Goal: Obtain resource: Download file/media

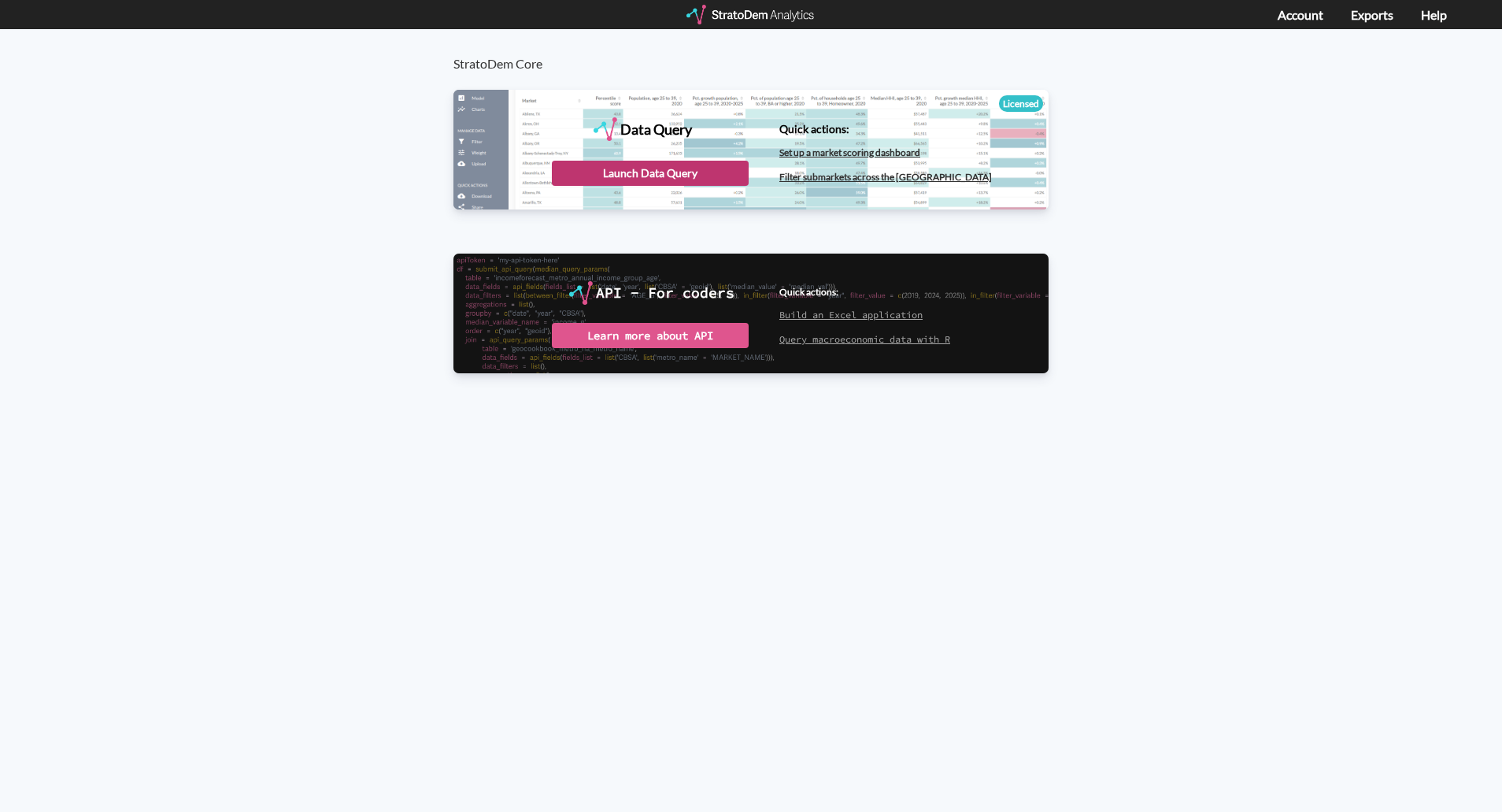
click at [655, 181] on div "Launch Data Query" at bounding box center [650, 173] width 197 height 26
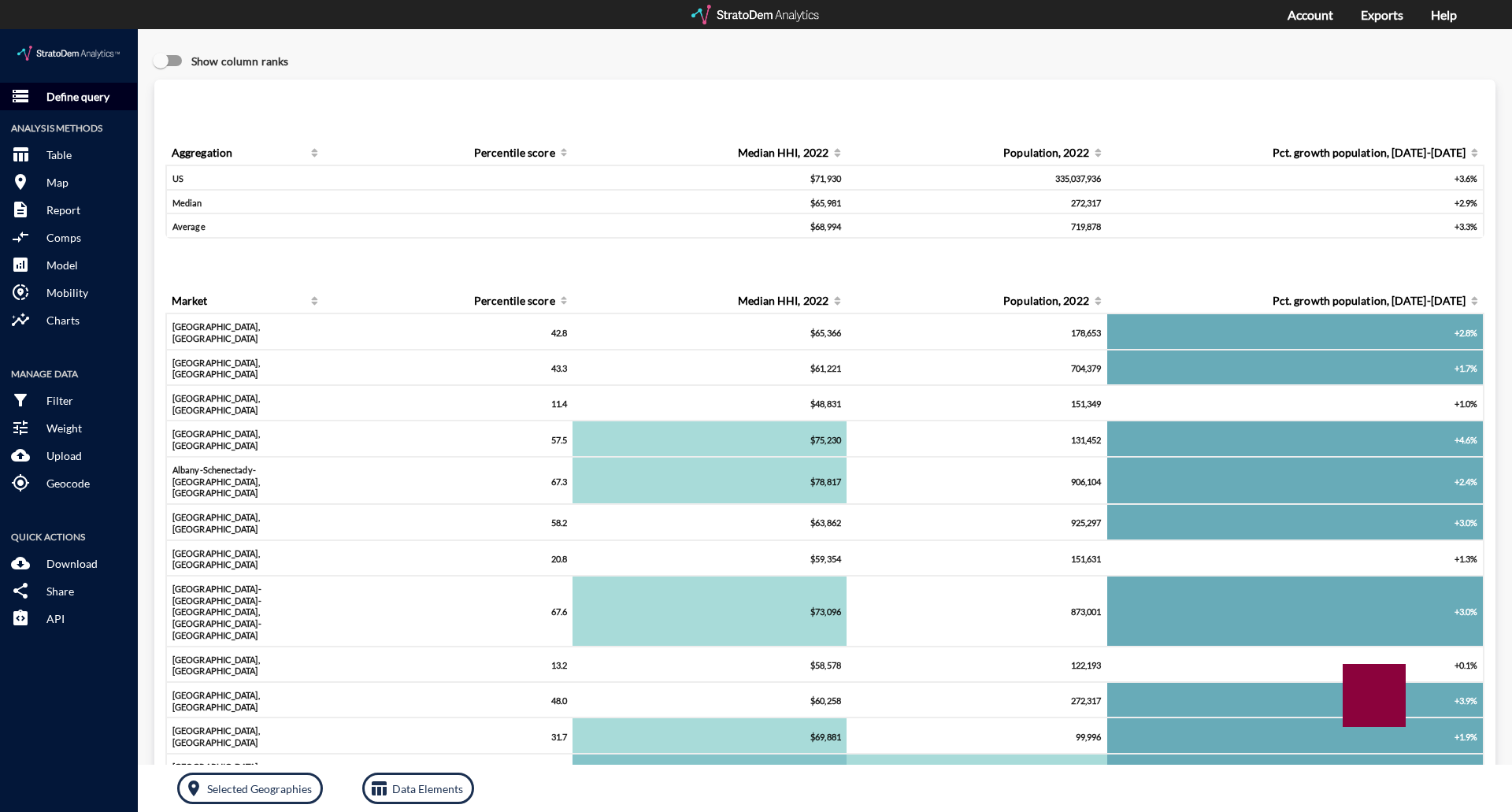
click p "Define query"
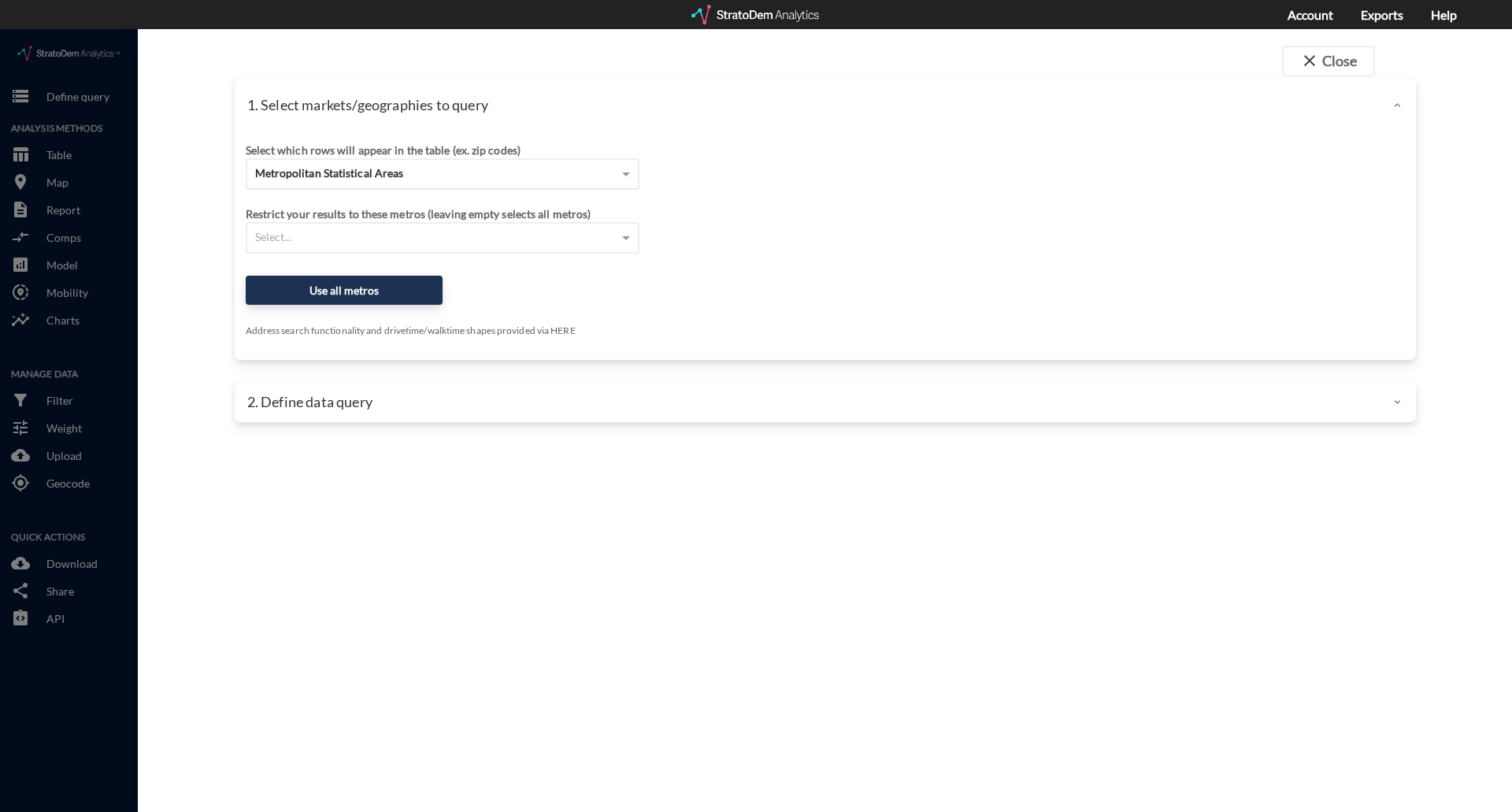
click div "Metropolitan Statistical Areas"
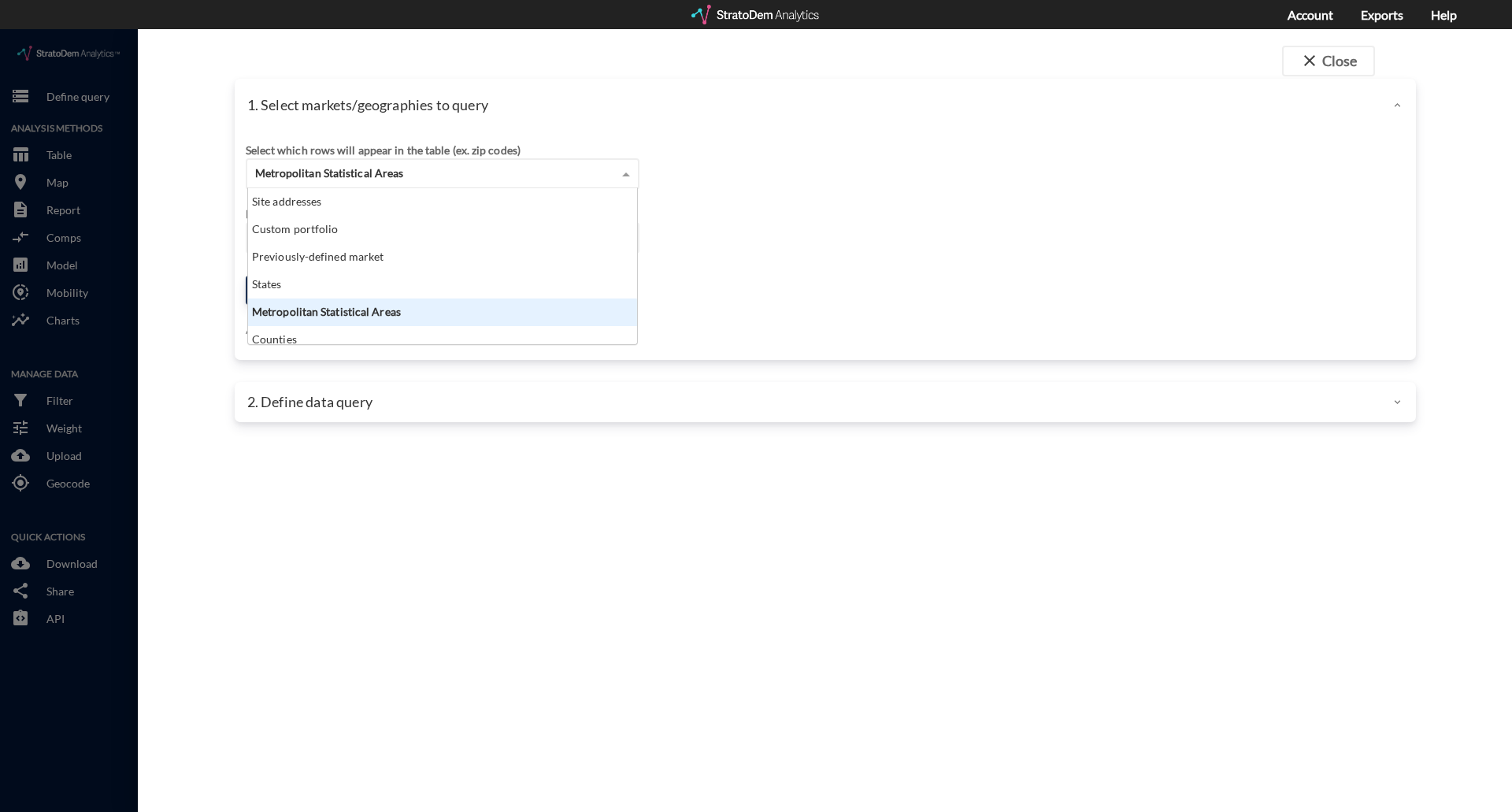
scroll to position [144, 380]
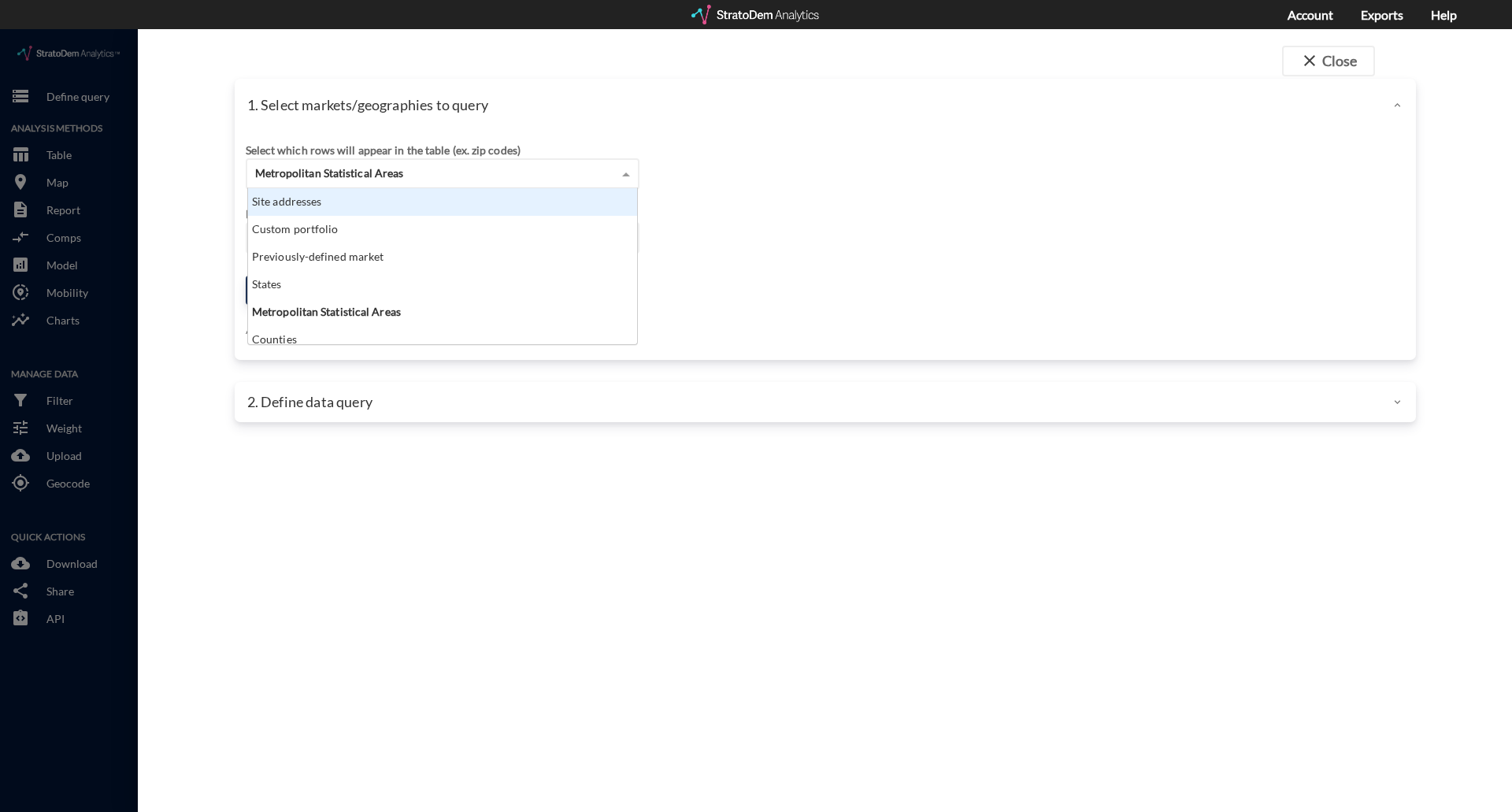
click div "Site addresses"
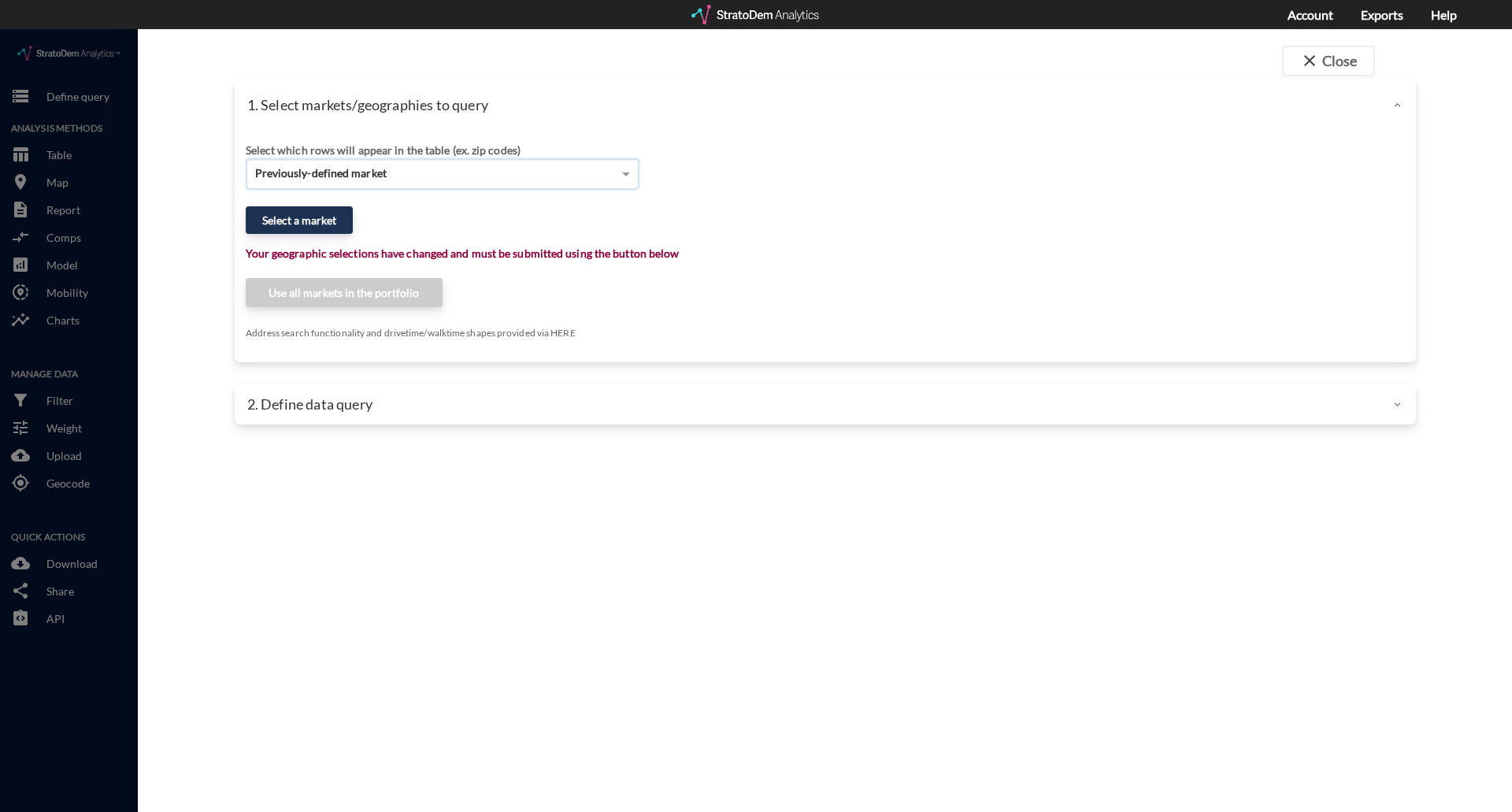
click div "Select which rows will appear in the table (ex. zip codes) Previously-defined m…"
click div "Previously-defined market"
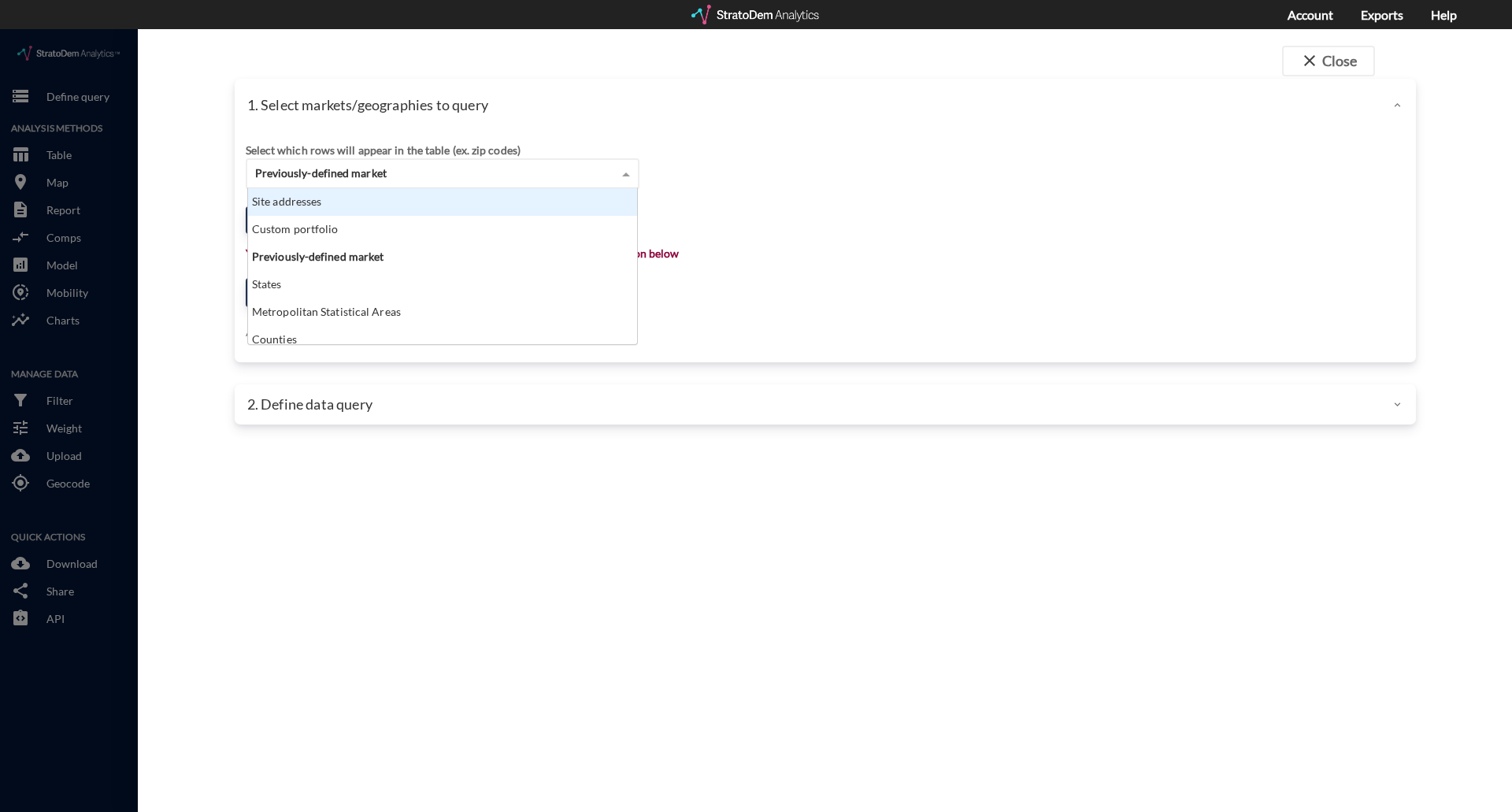
click div "Site addresses"
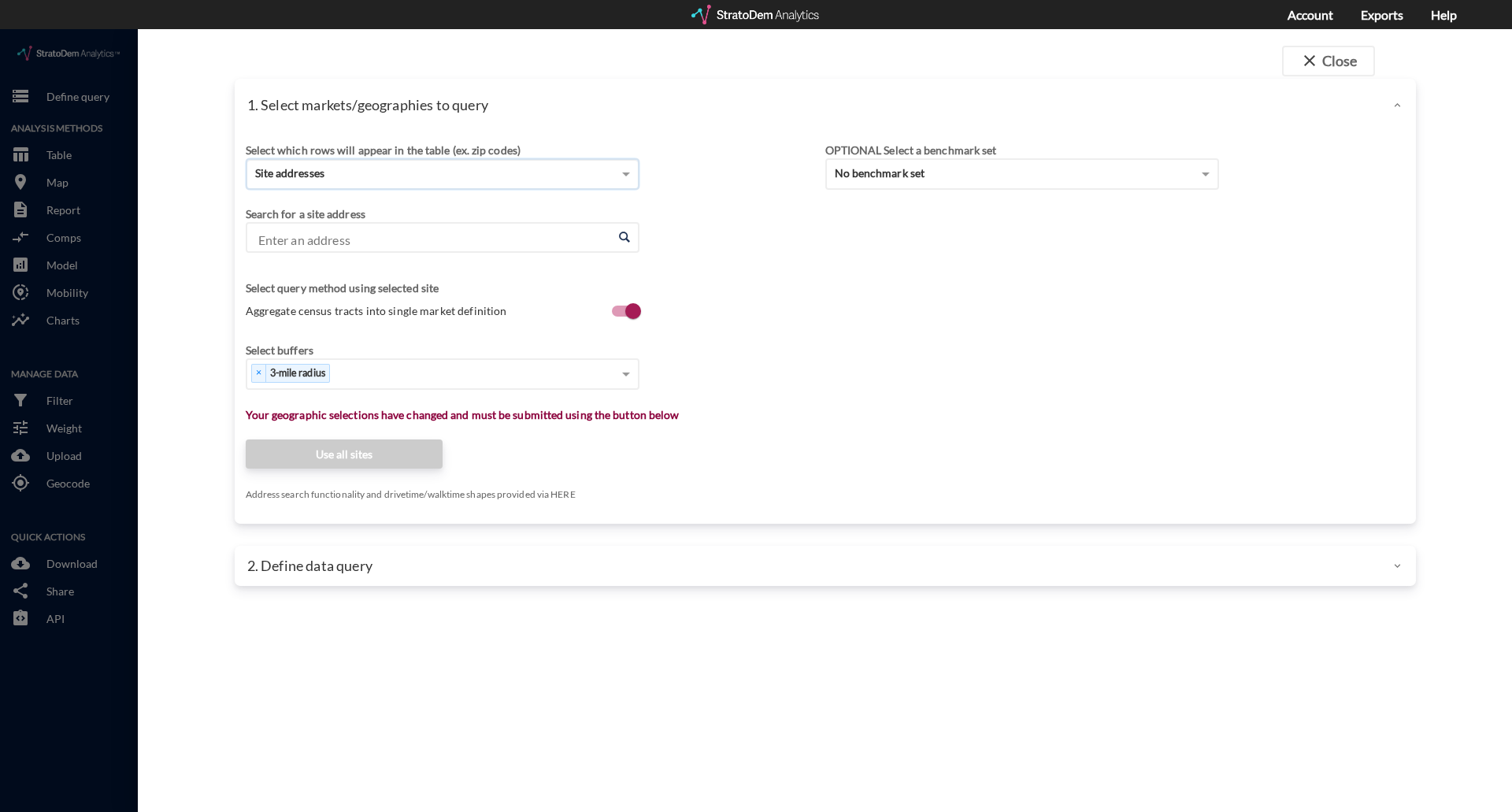
click input "Enter an address"
paste input "[STREET_ADDRESS]"
type input "[STREET_ADDRESS]"
click input "Enter an address"
paste input "[STREET_ADDRESS]"
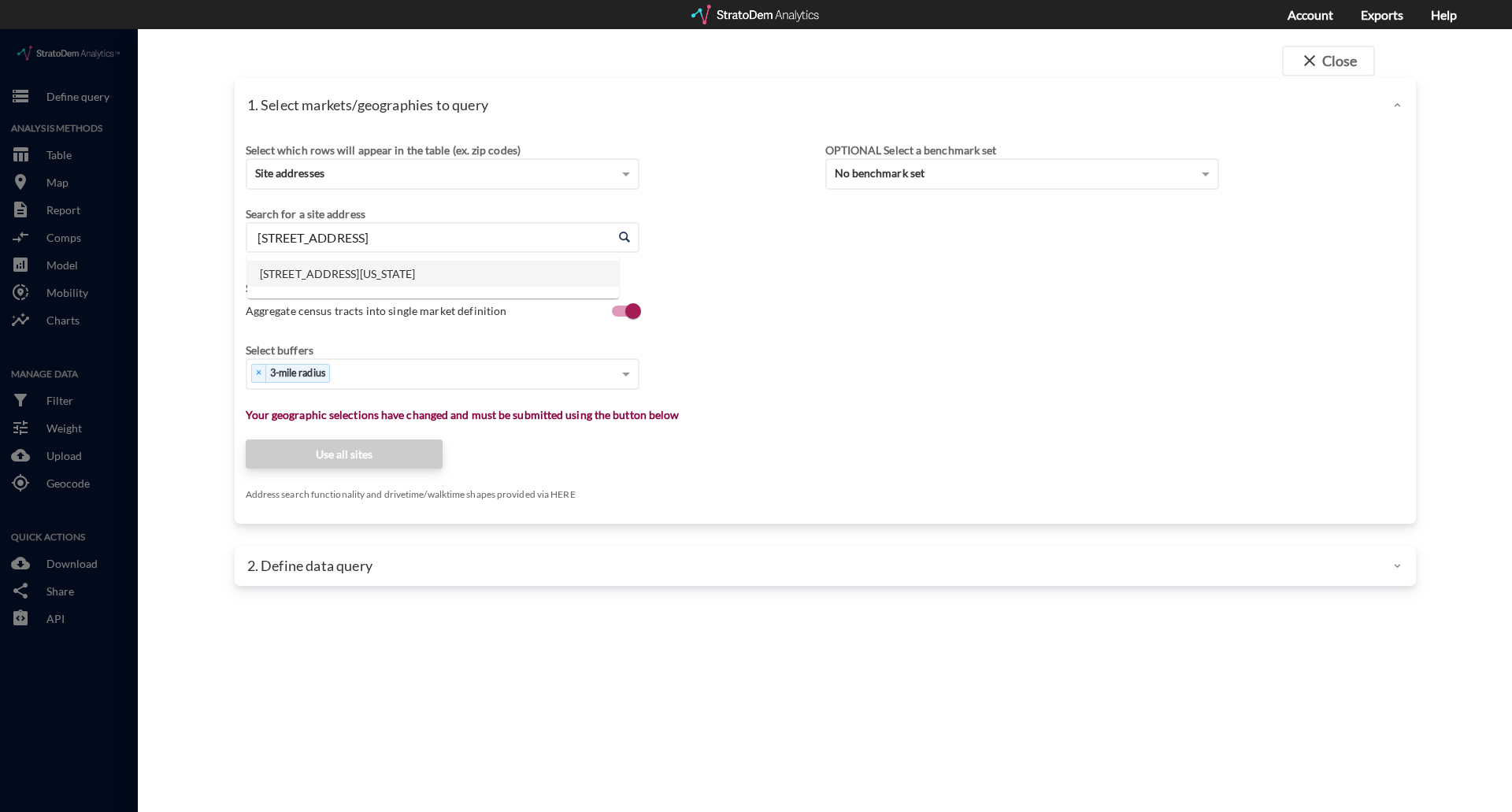
click li "[STREET_ADDRESS][US_STATE]"
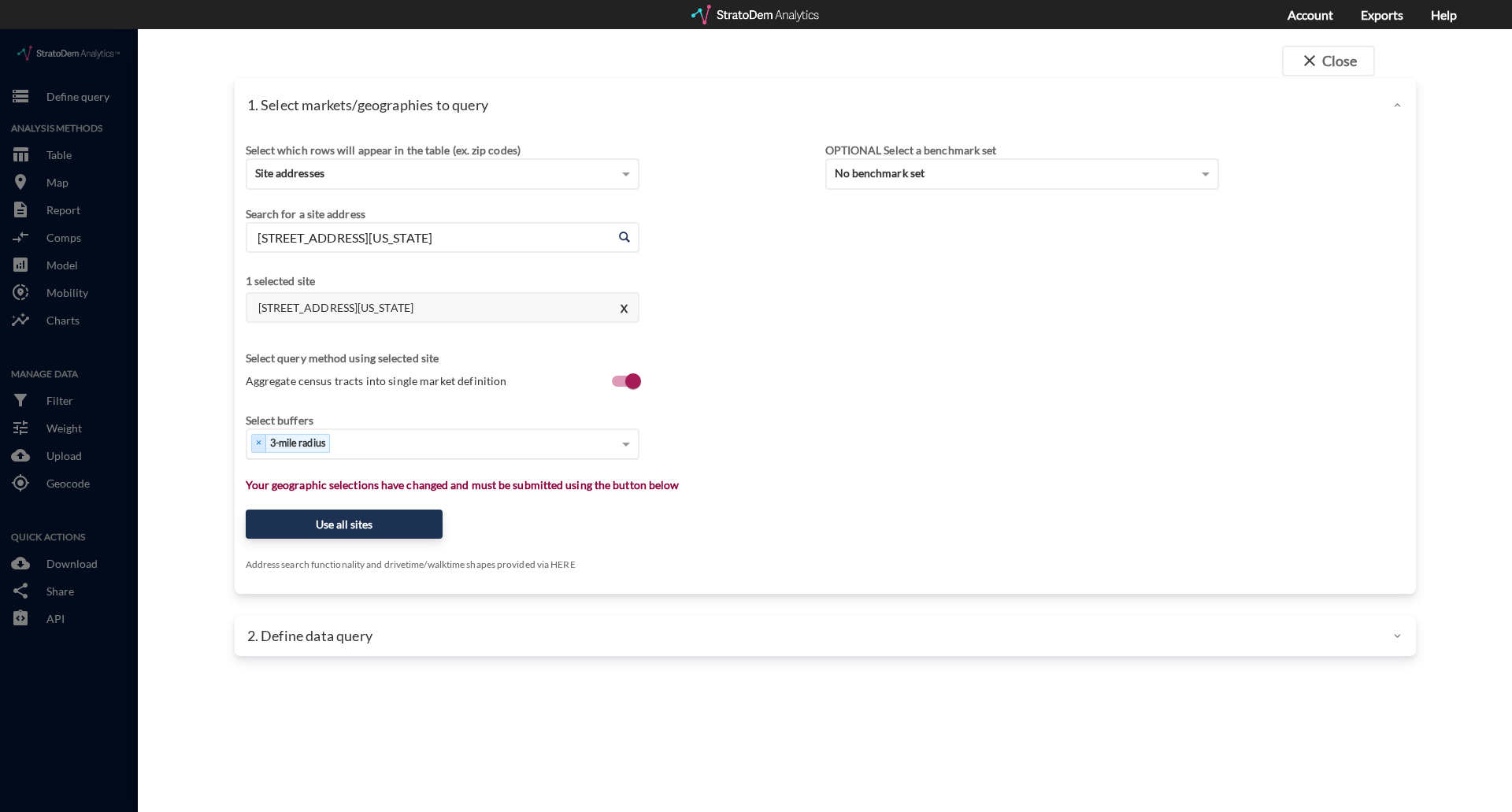
type input "[STREET_ADDRESS][US_STATE]"
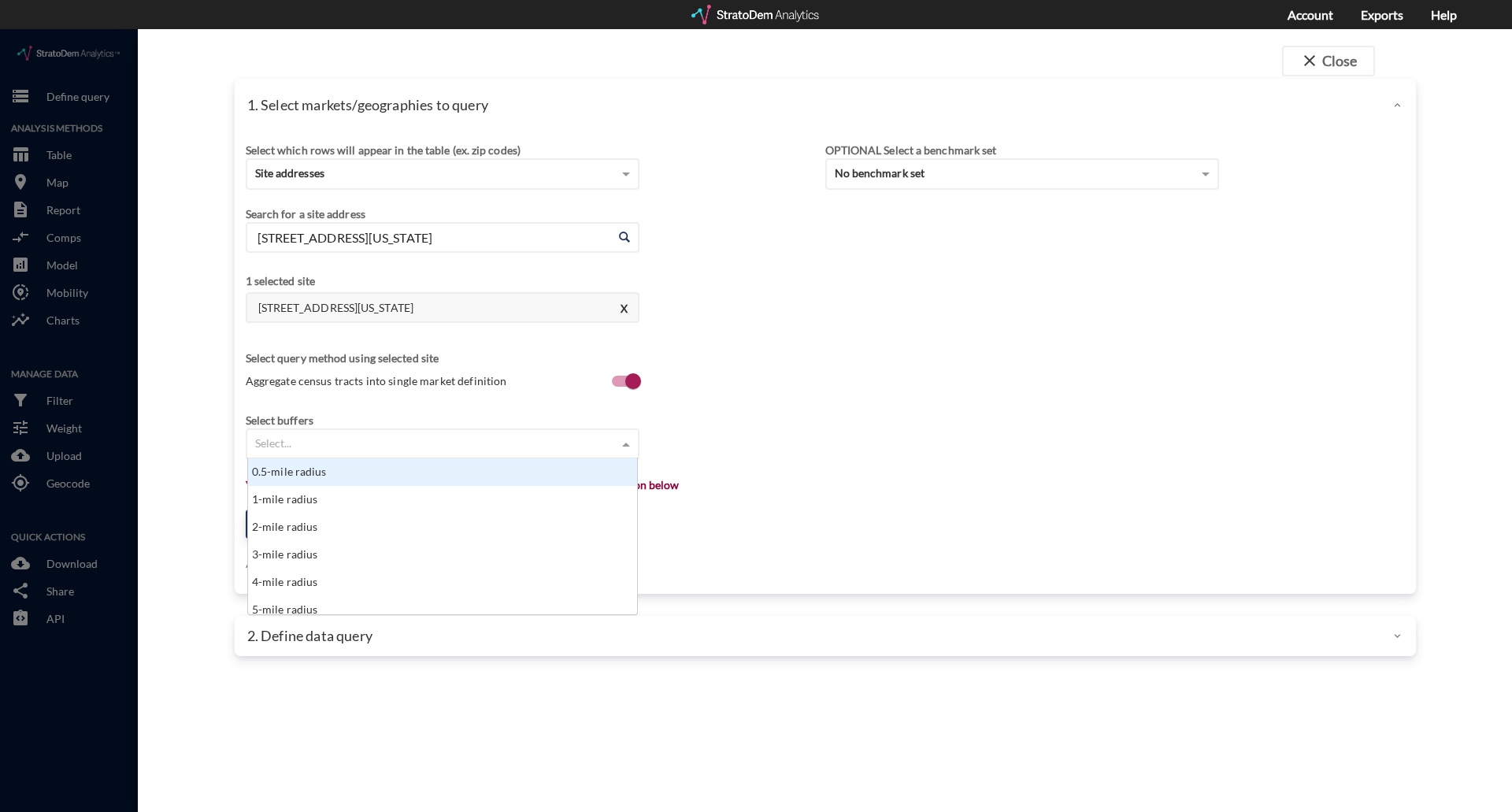
click div "Select..."
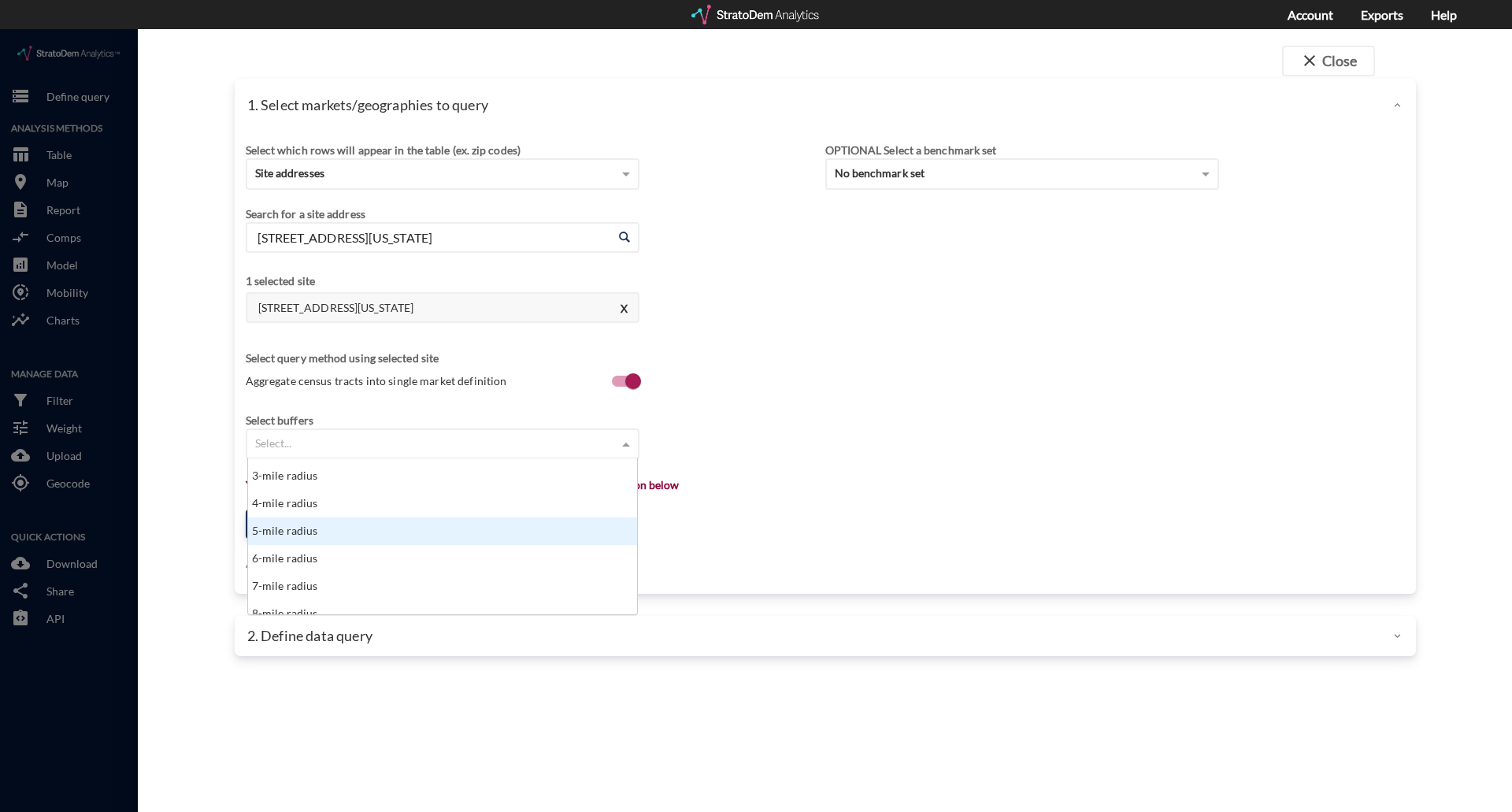
click div "5-mile radius"
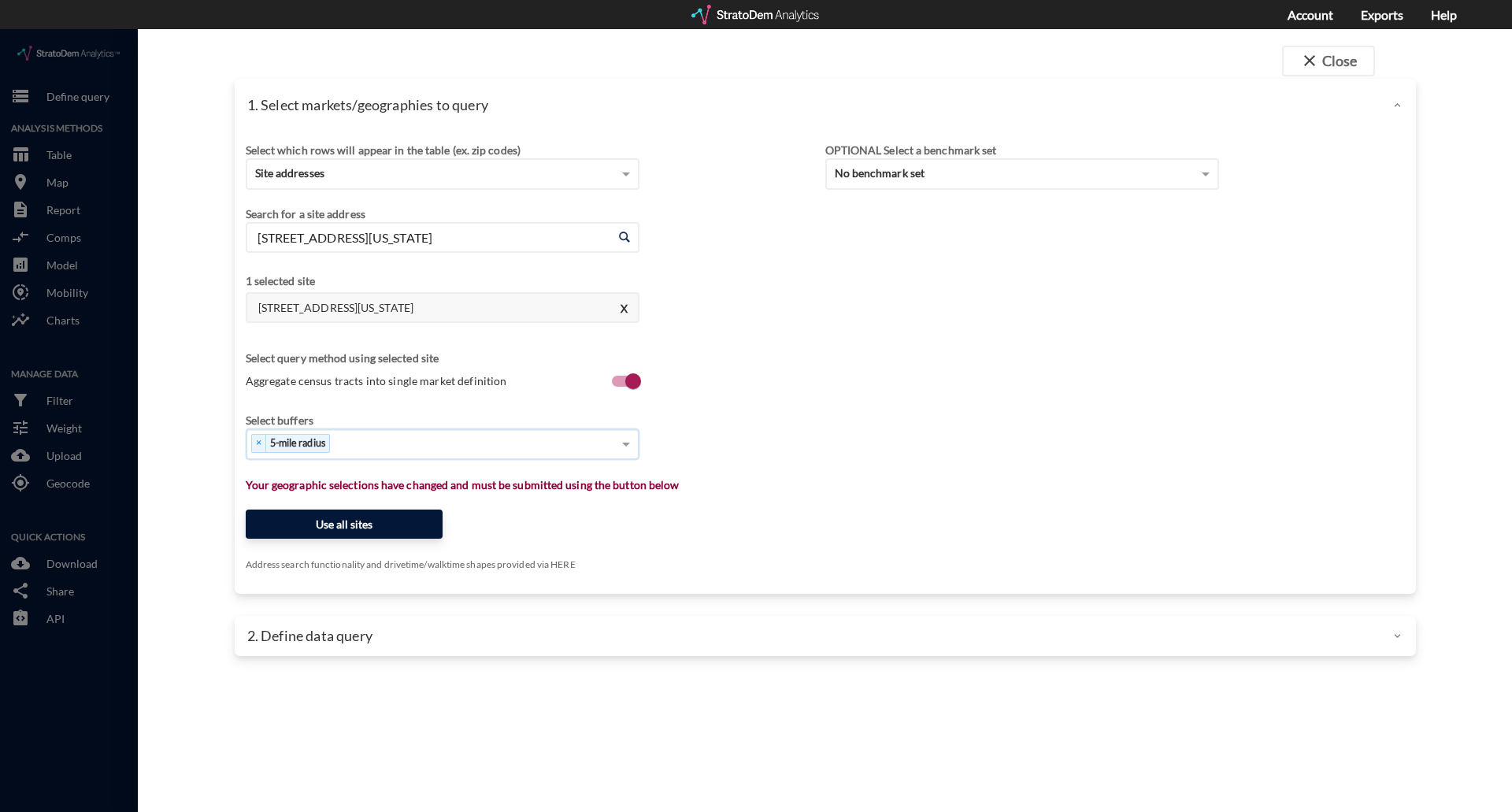
click button "Use all sites"
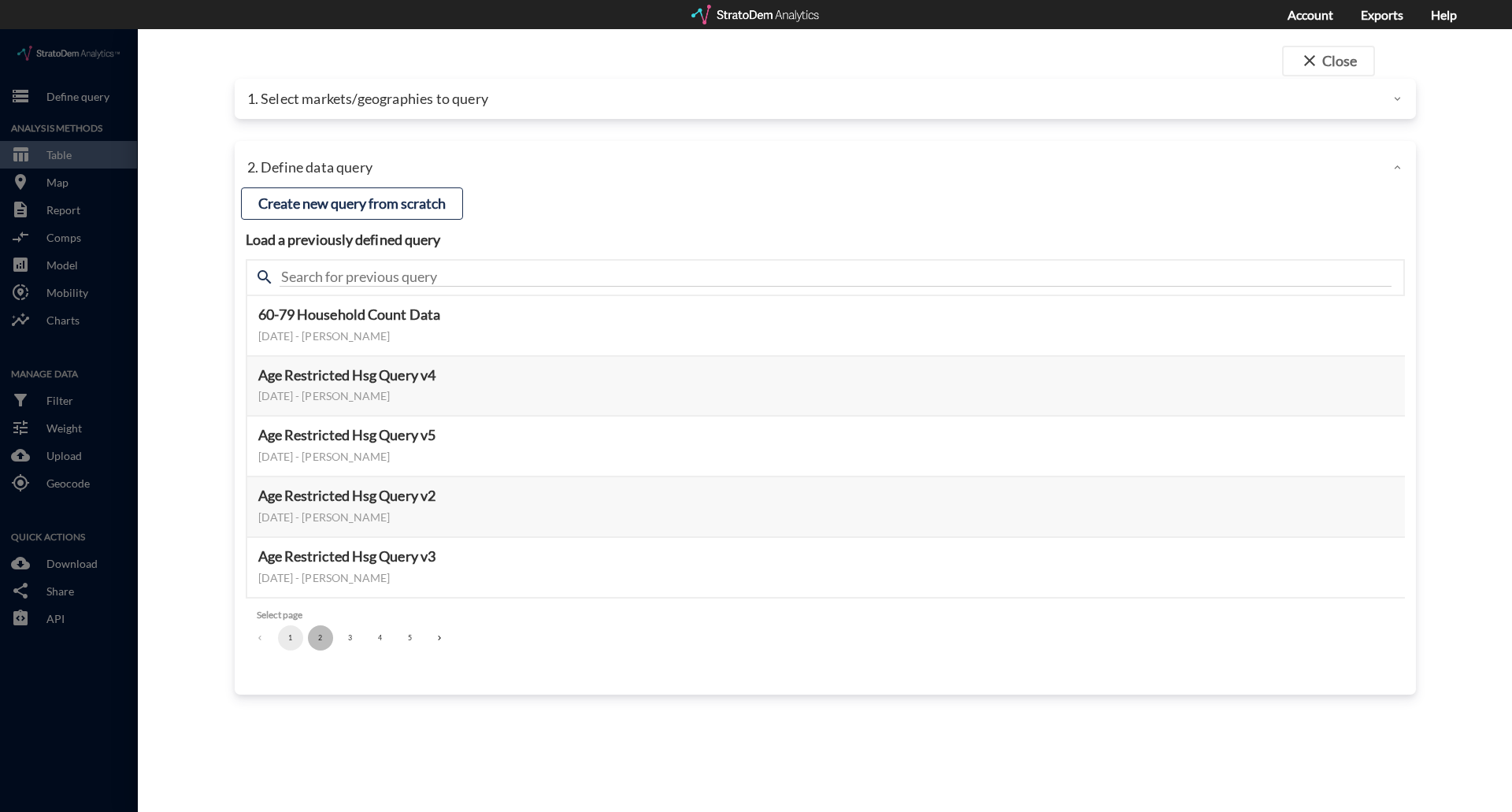
click button "2"
click button "Select this query"
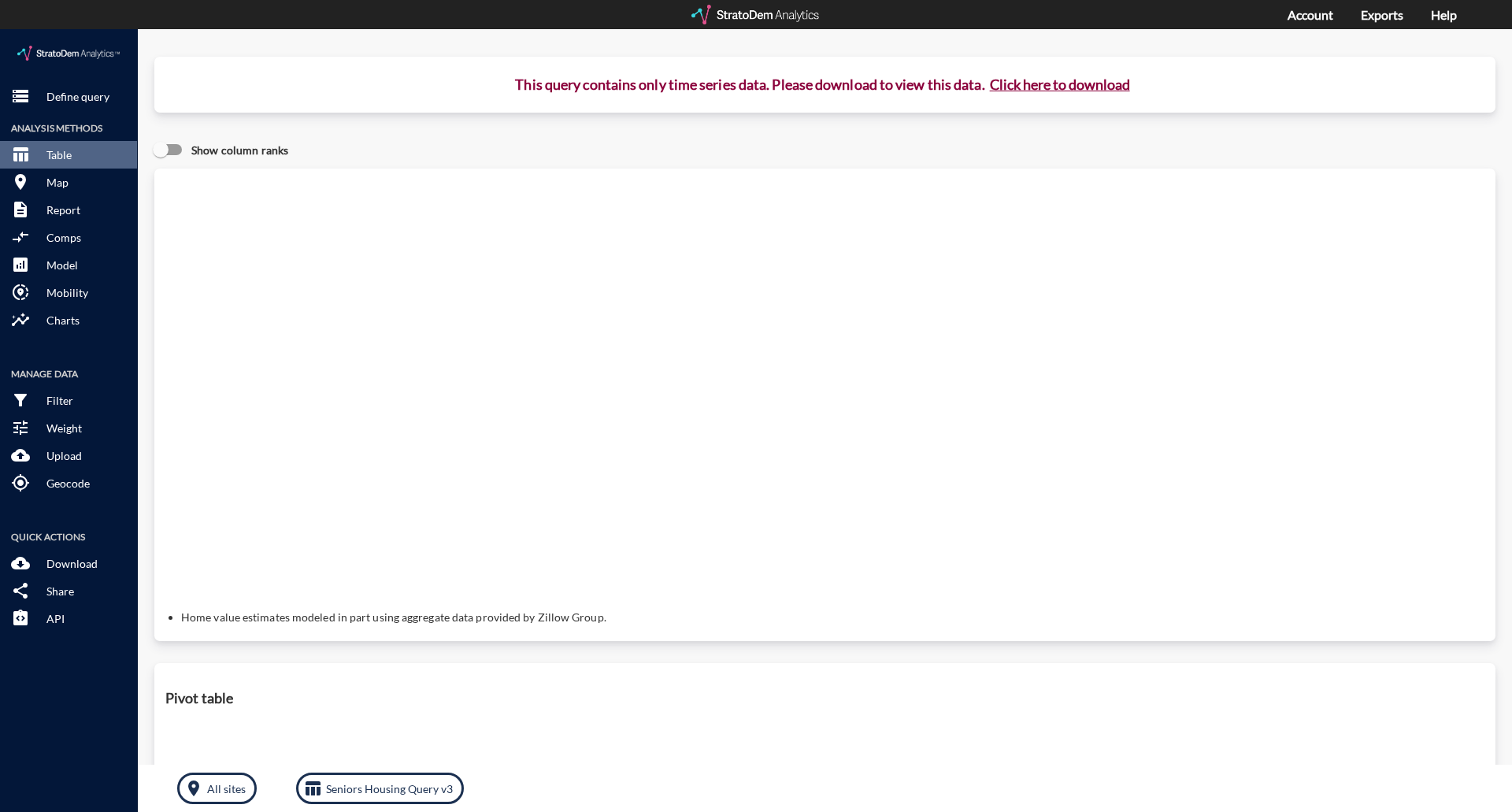
click button "Click here to download"
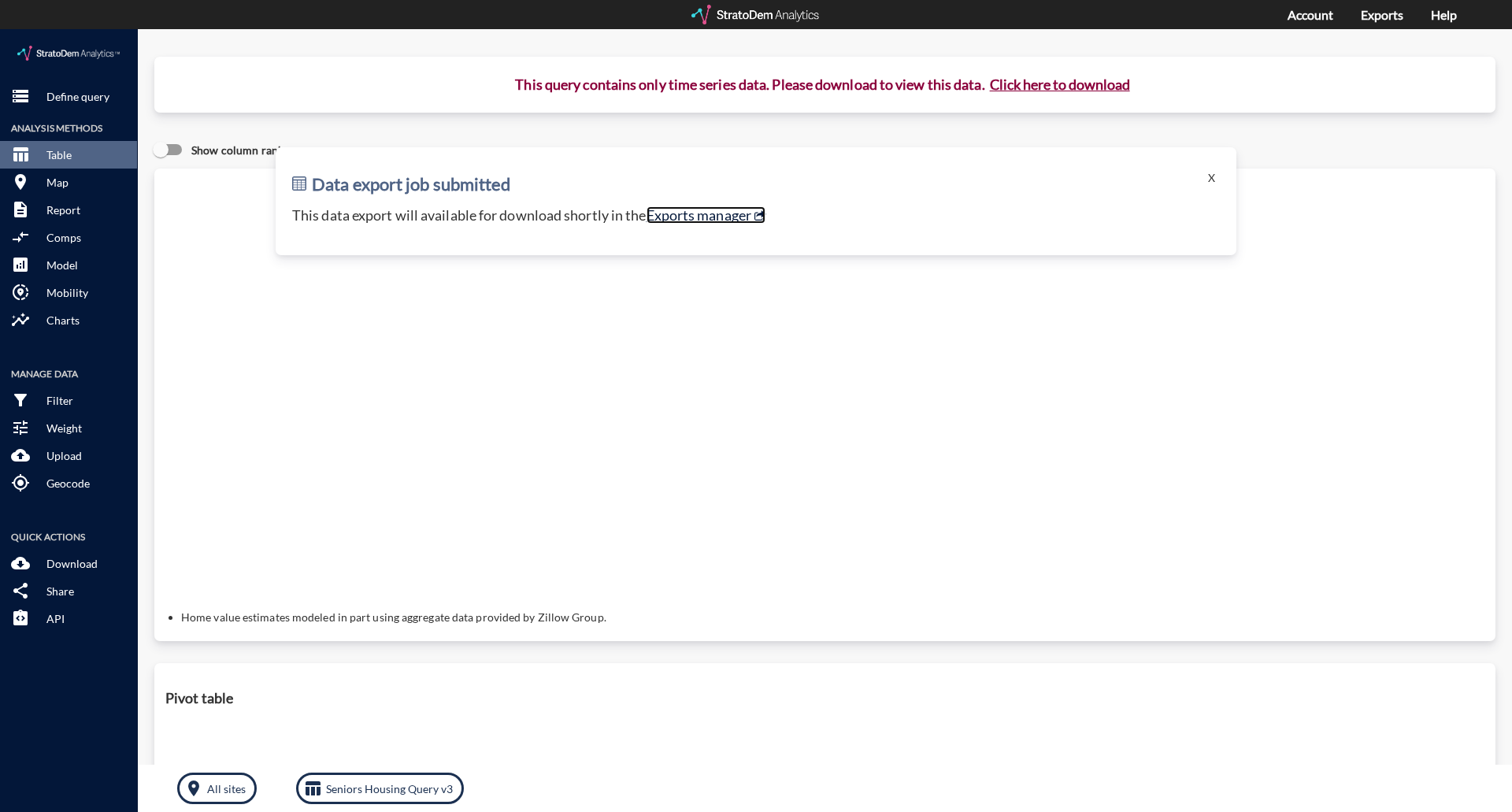
click link "Exports manager"
click button "X"
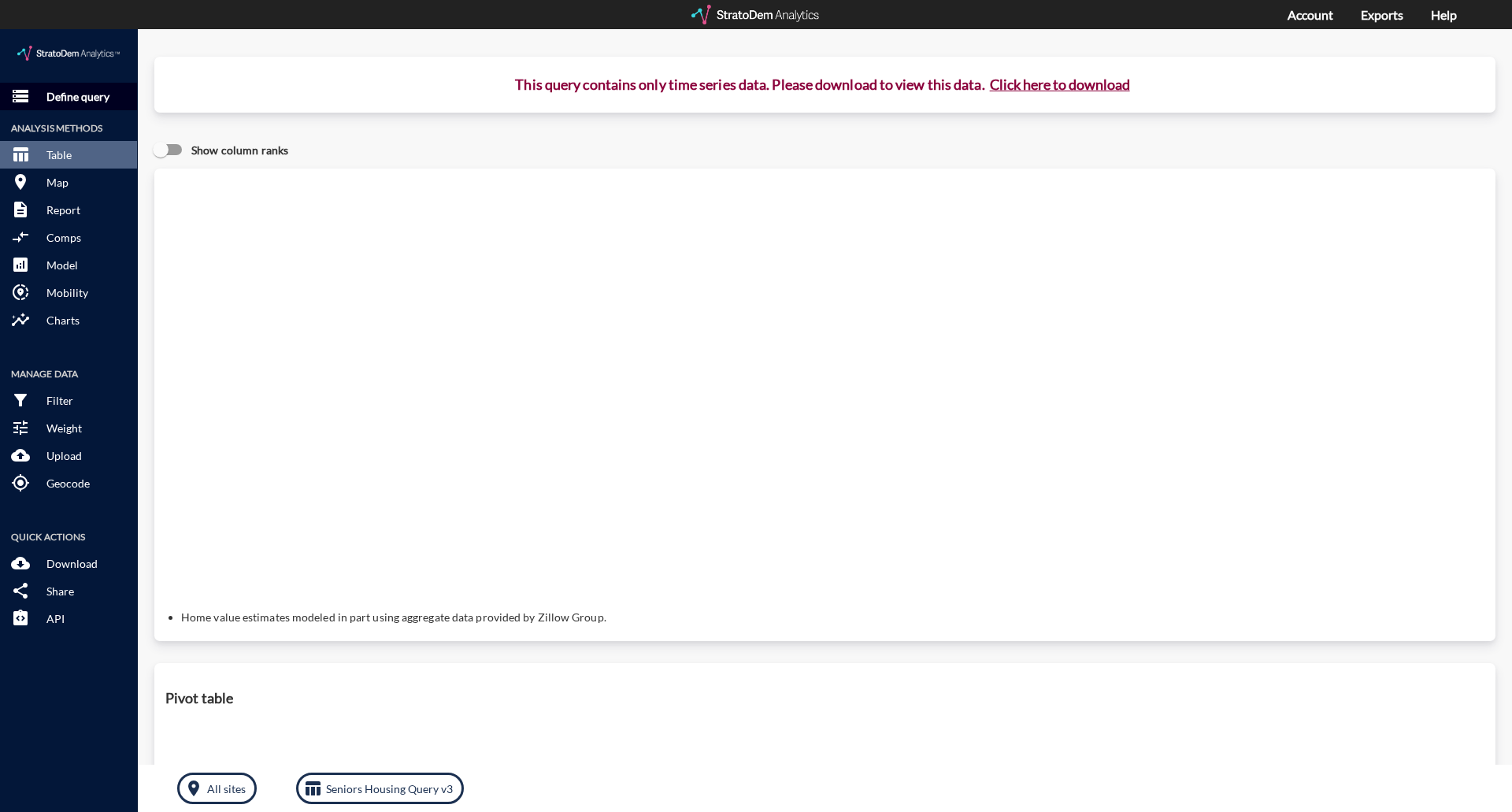
click p "Define query"
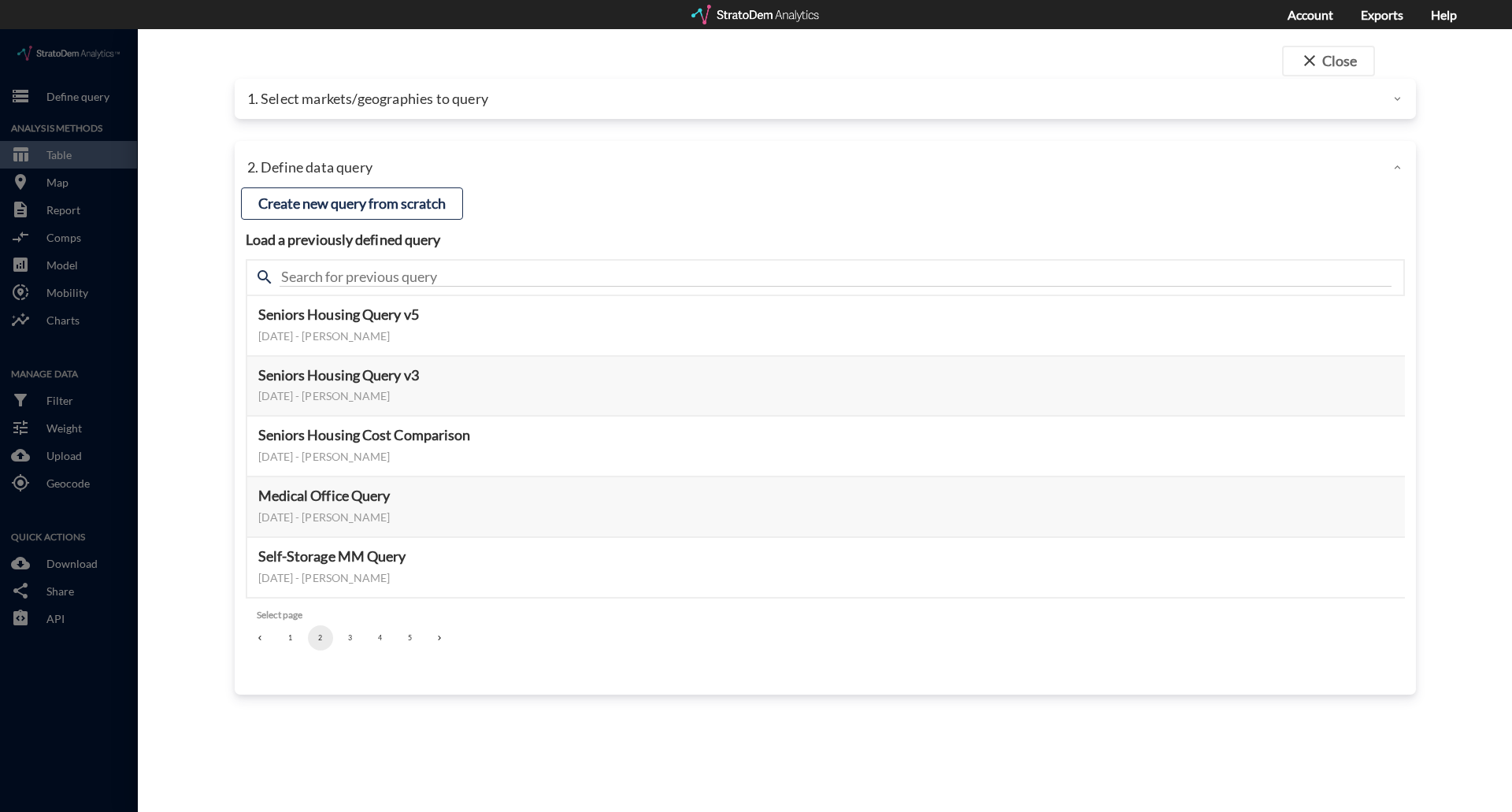
click p "1. Select markets/geographies to query"
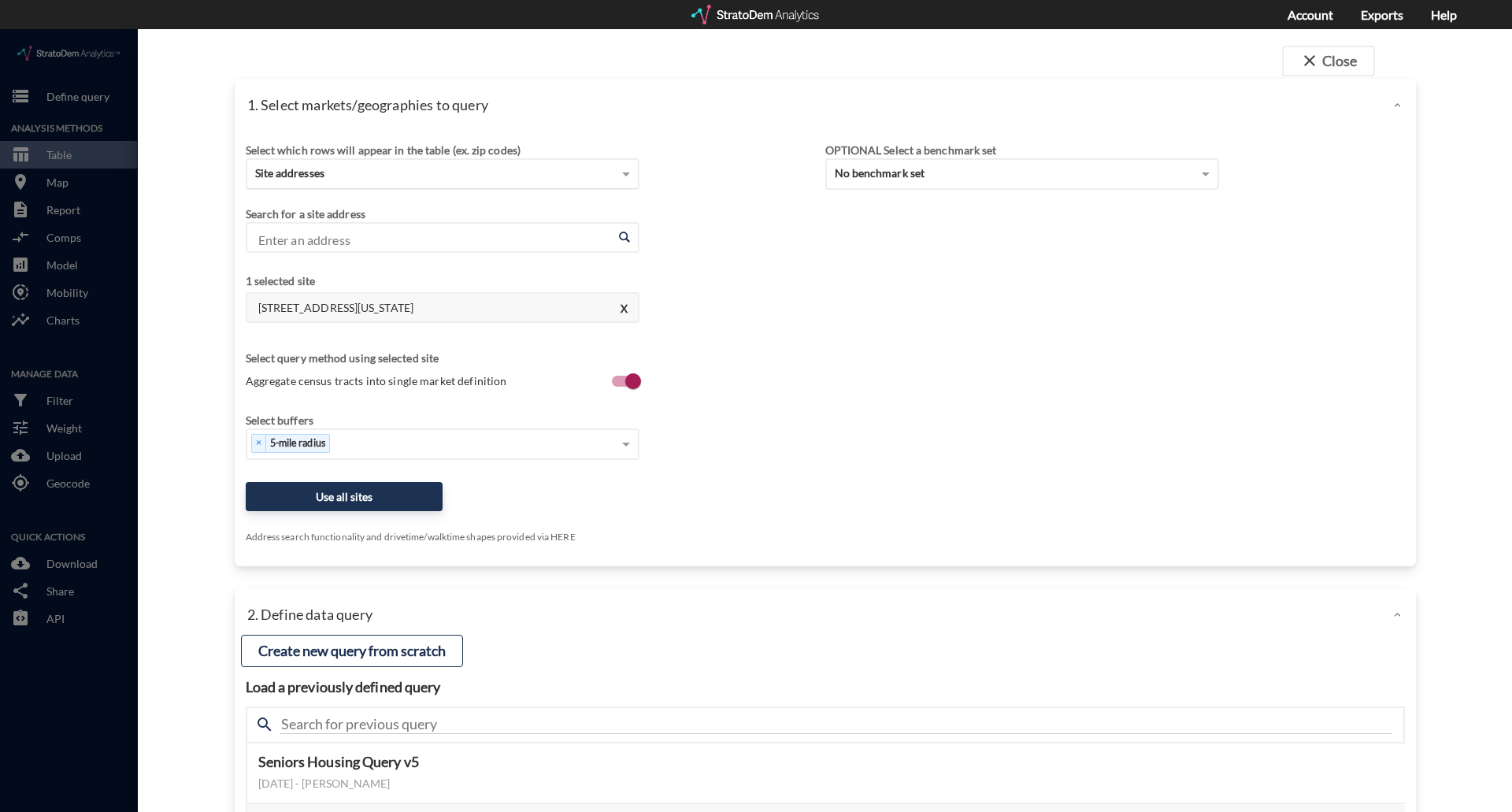
click div "Site addresses"
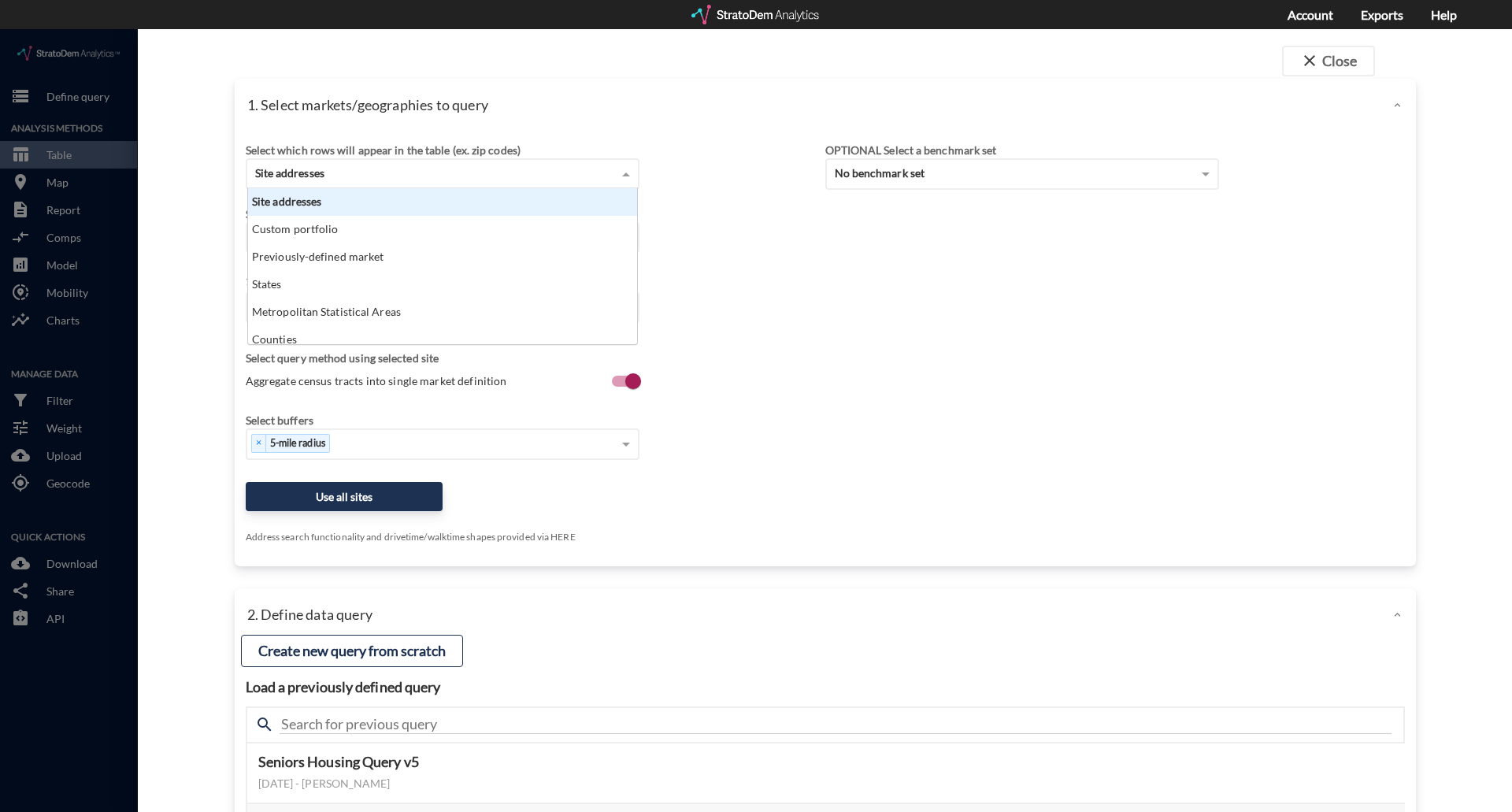
scroll to position [144, 380]
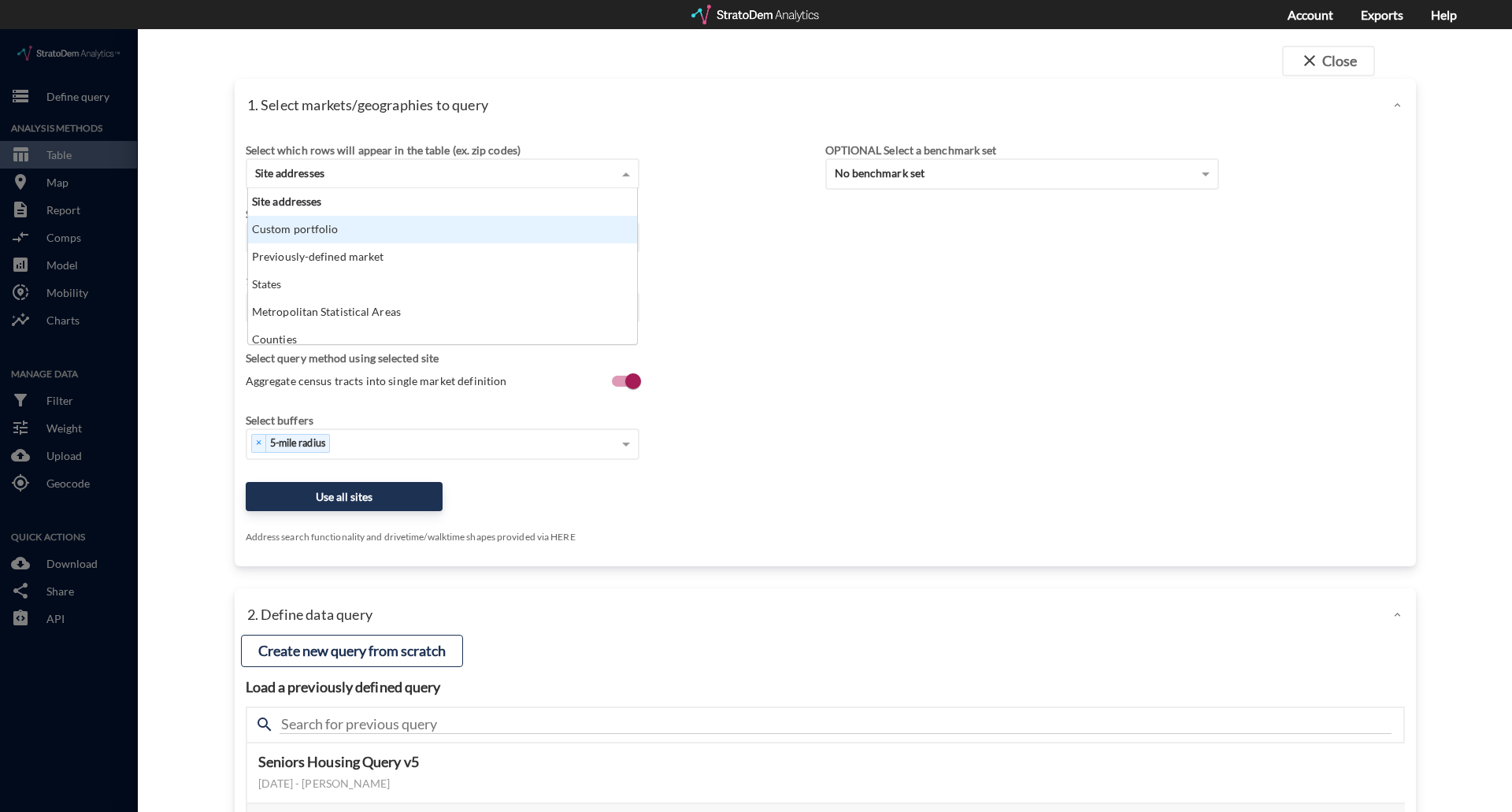
click div "Custom portfolio"
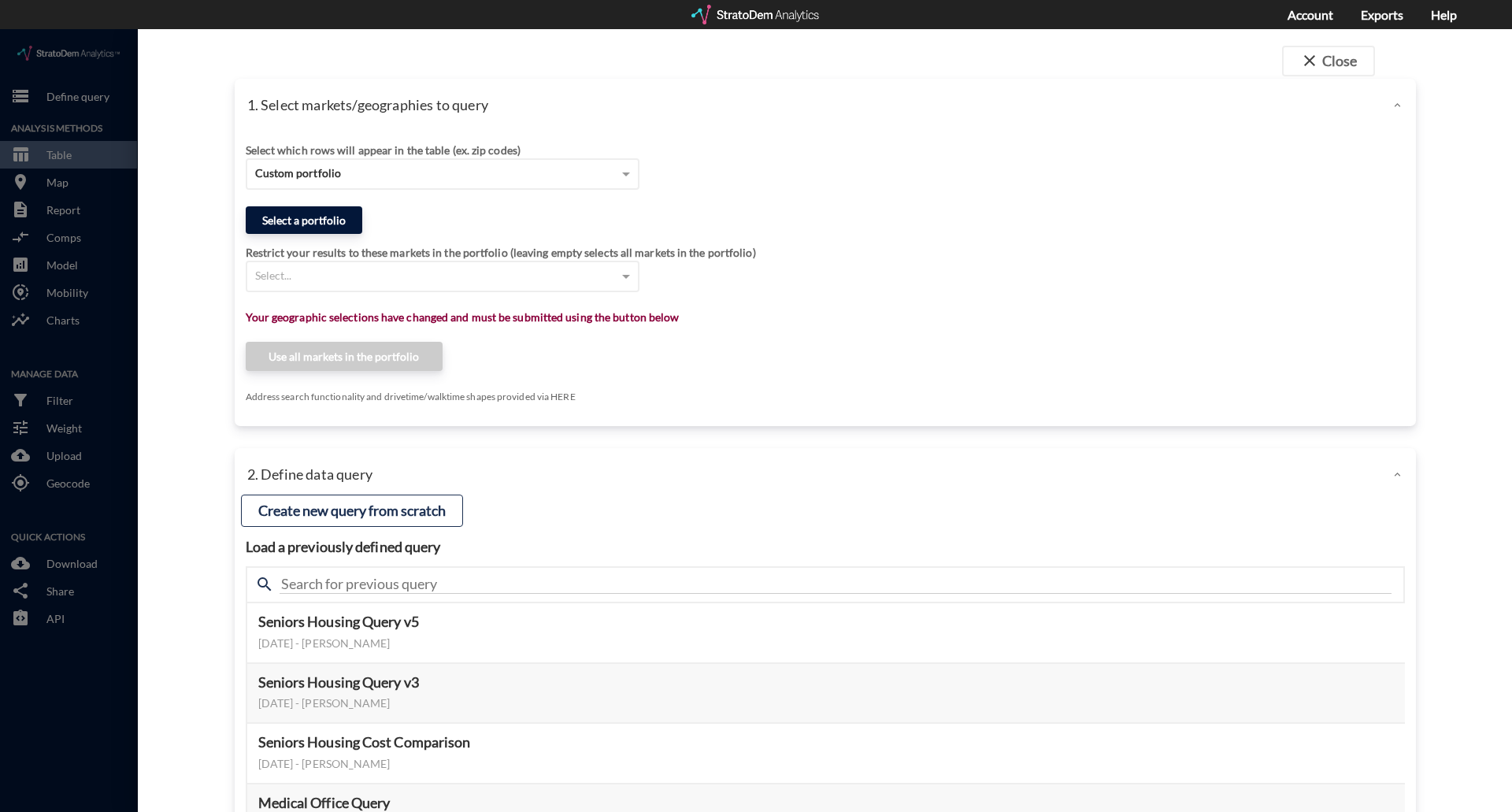
click button "Select a portfolio"
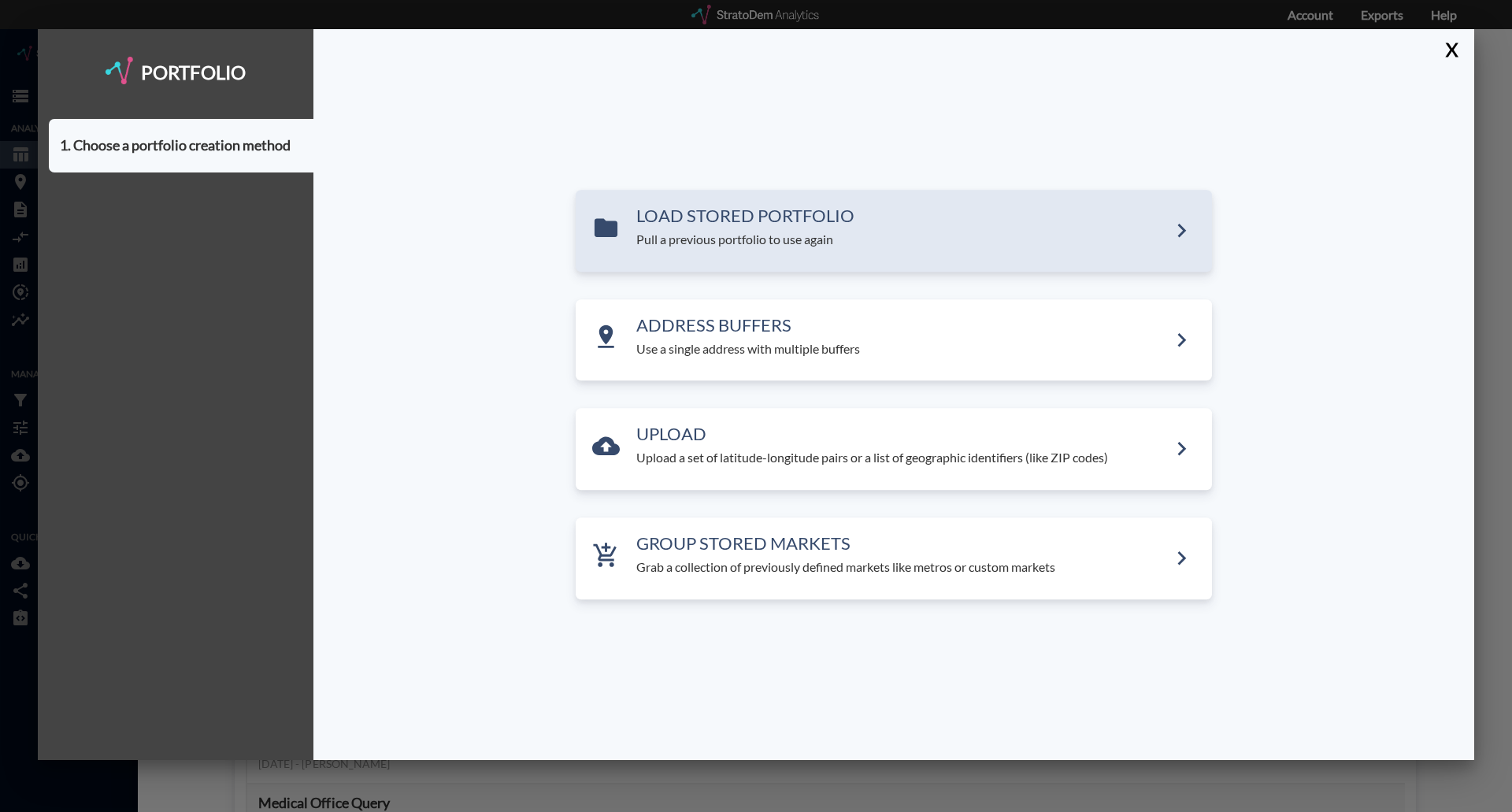
click at [647, 228] on div "LOAD STORED PORTFOLIO Pull a previous portfolio to use again" at bounding box center [902, 227] width 531 height 42
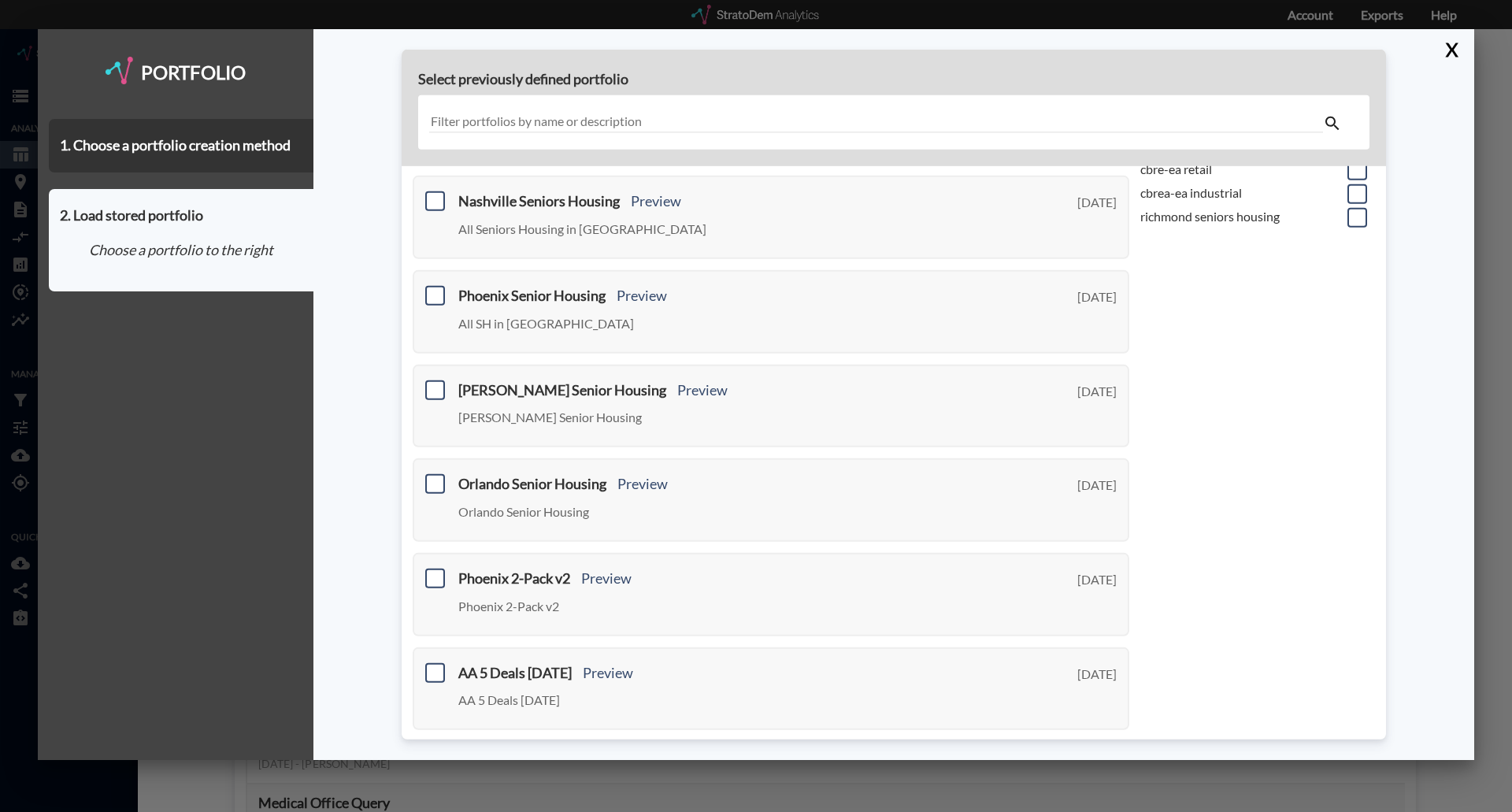
scroll to position [0, 0]
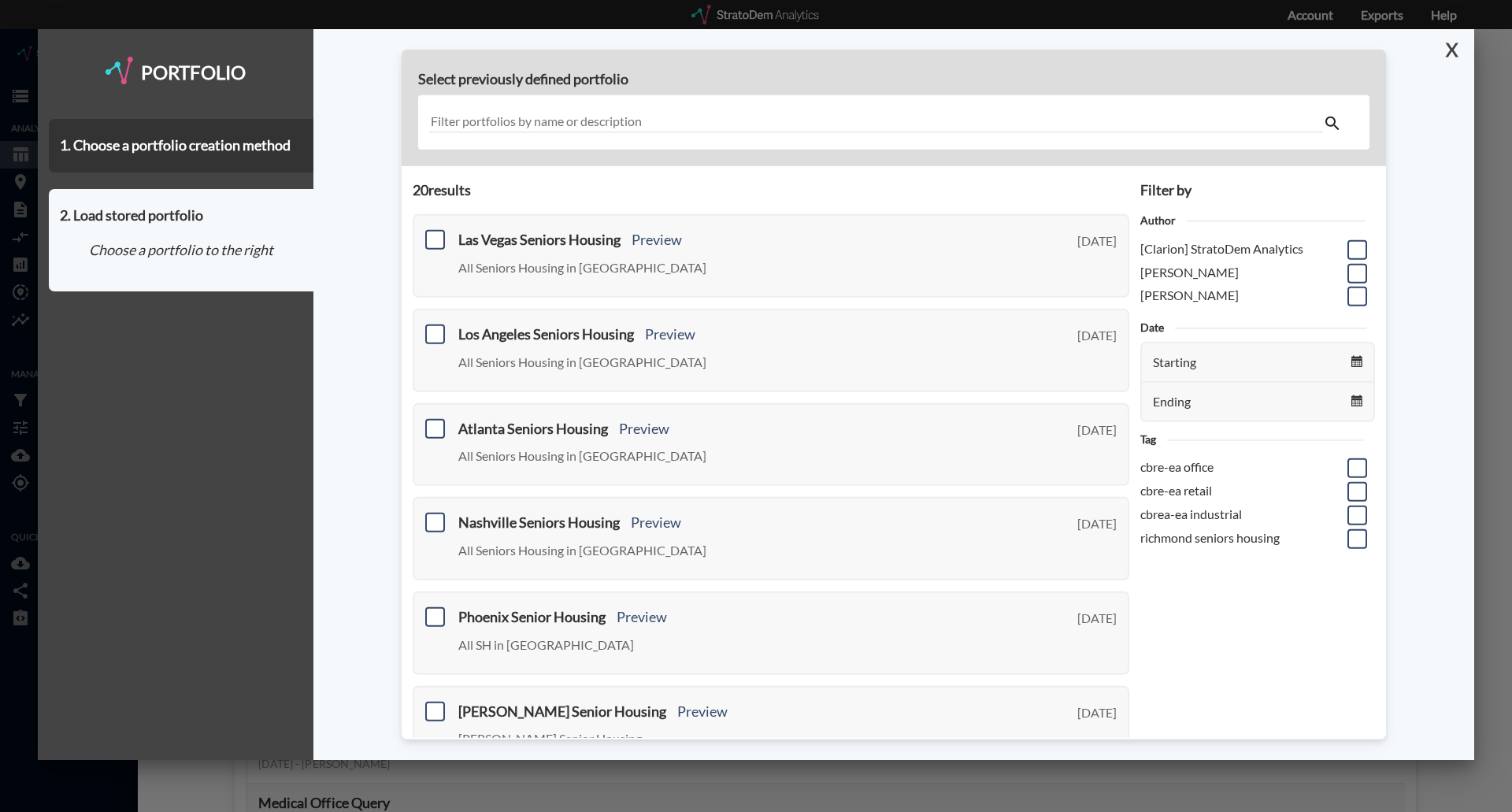
click at [1454, 45] on button "X" at bounding box center [1448, 49] width 28 height 41
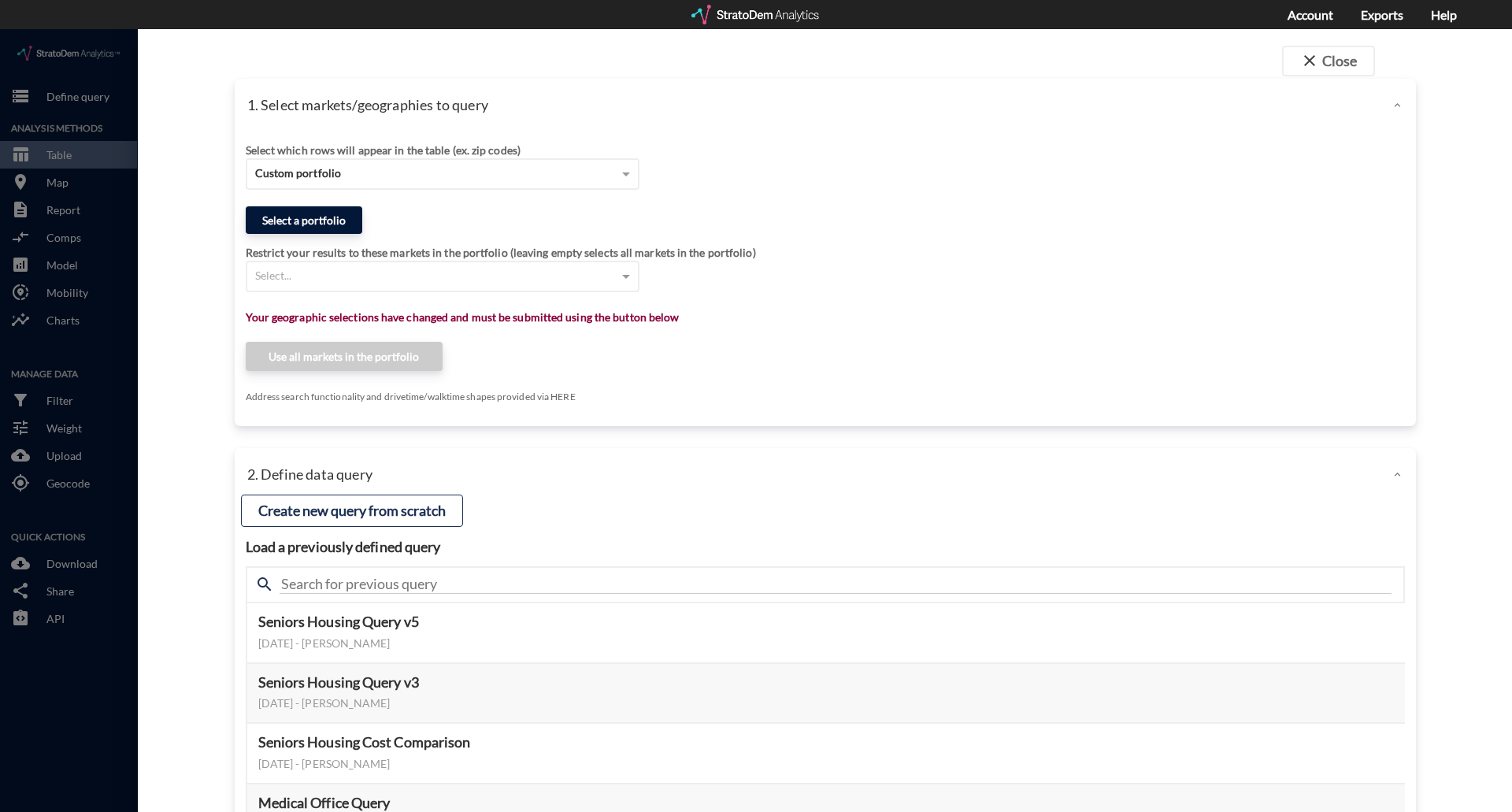
click button "Select a portfolio"
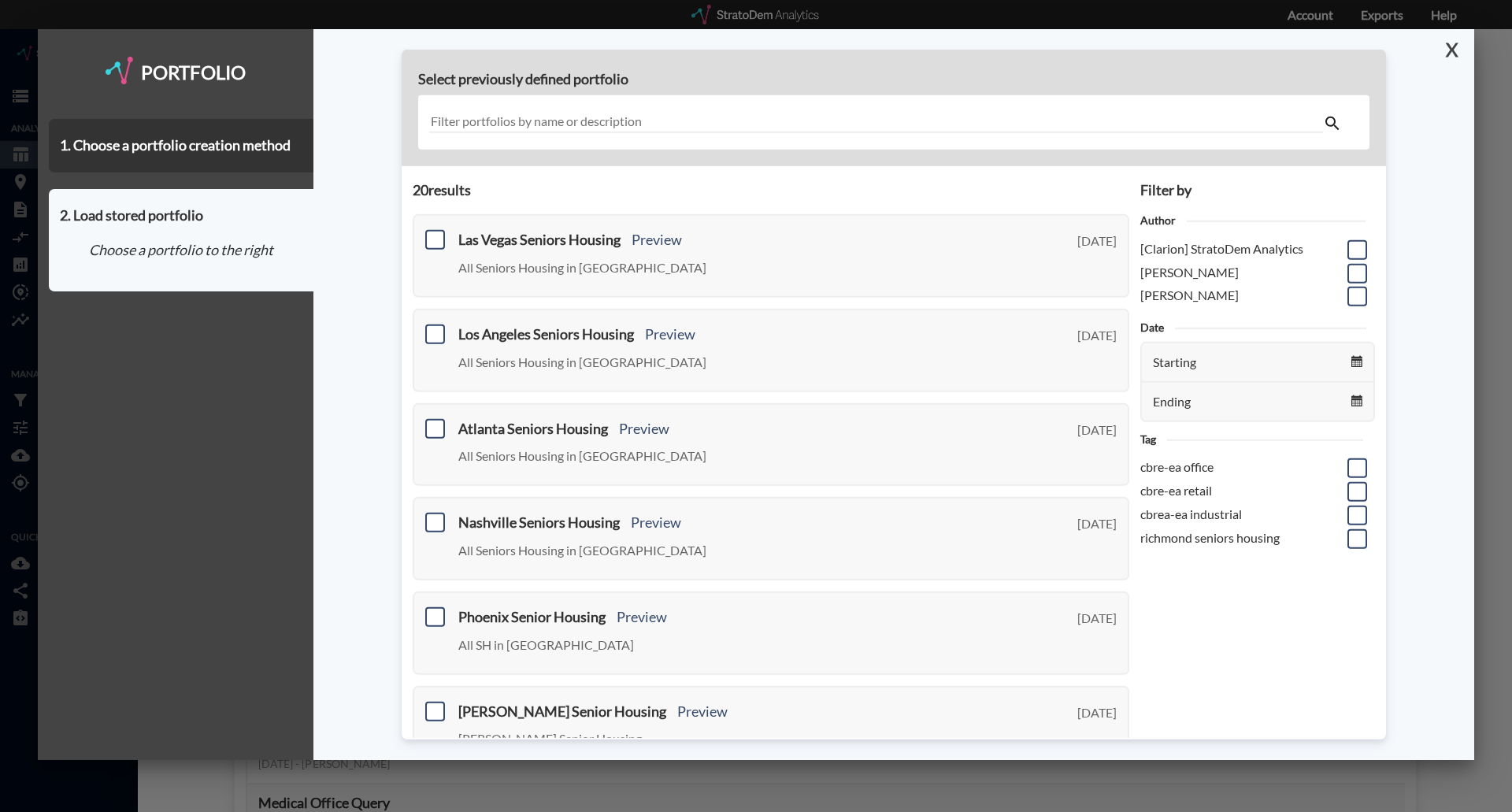
click at [1456, 46] on button "X" at bounding box center [1448, 49] width 28 height 41
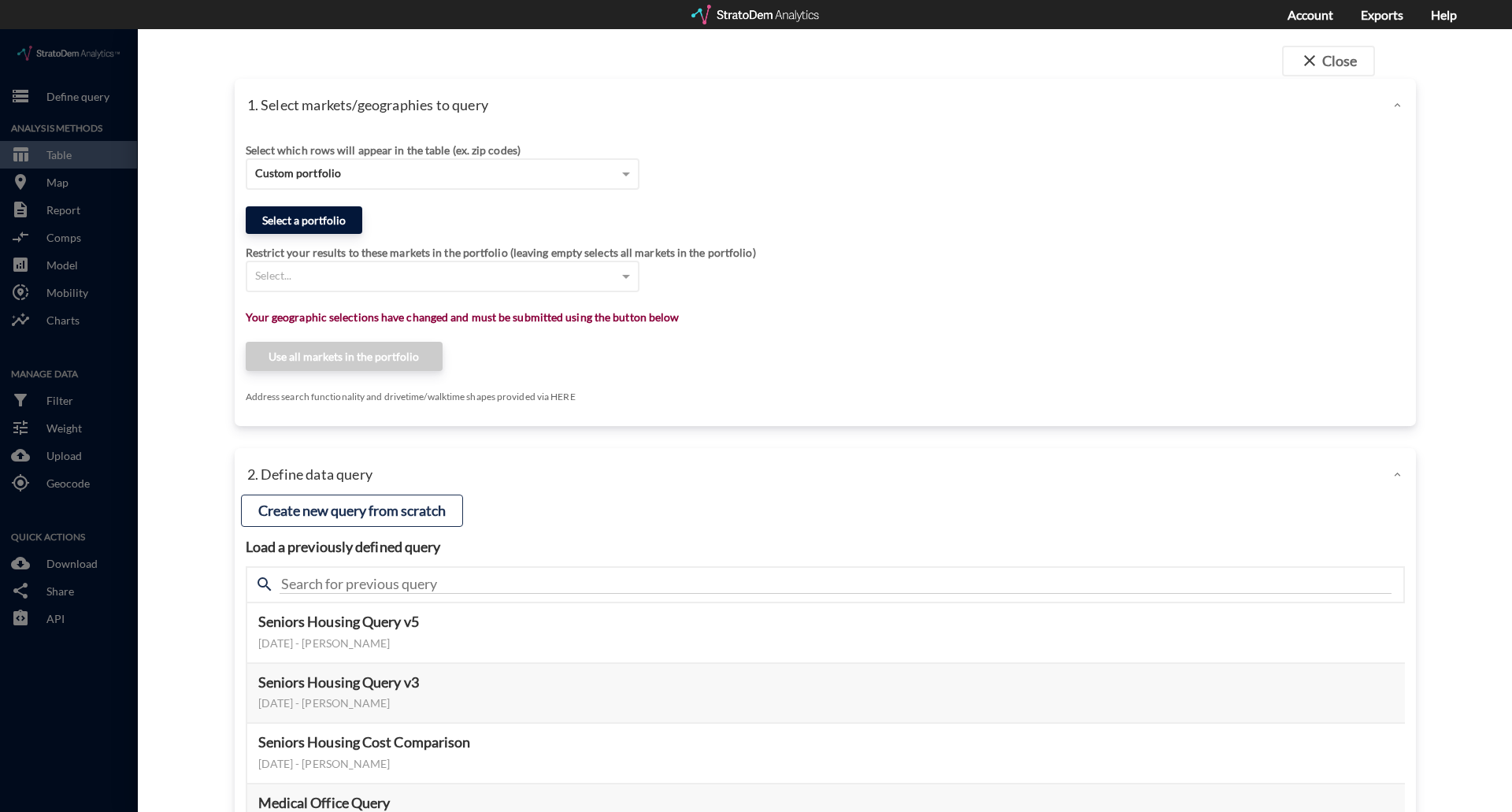
click button "Select a portfolio"
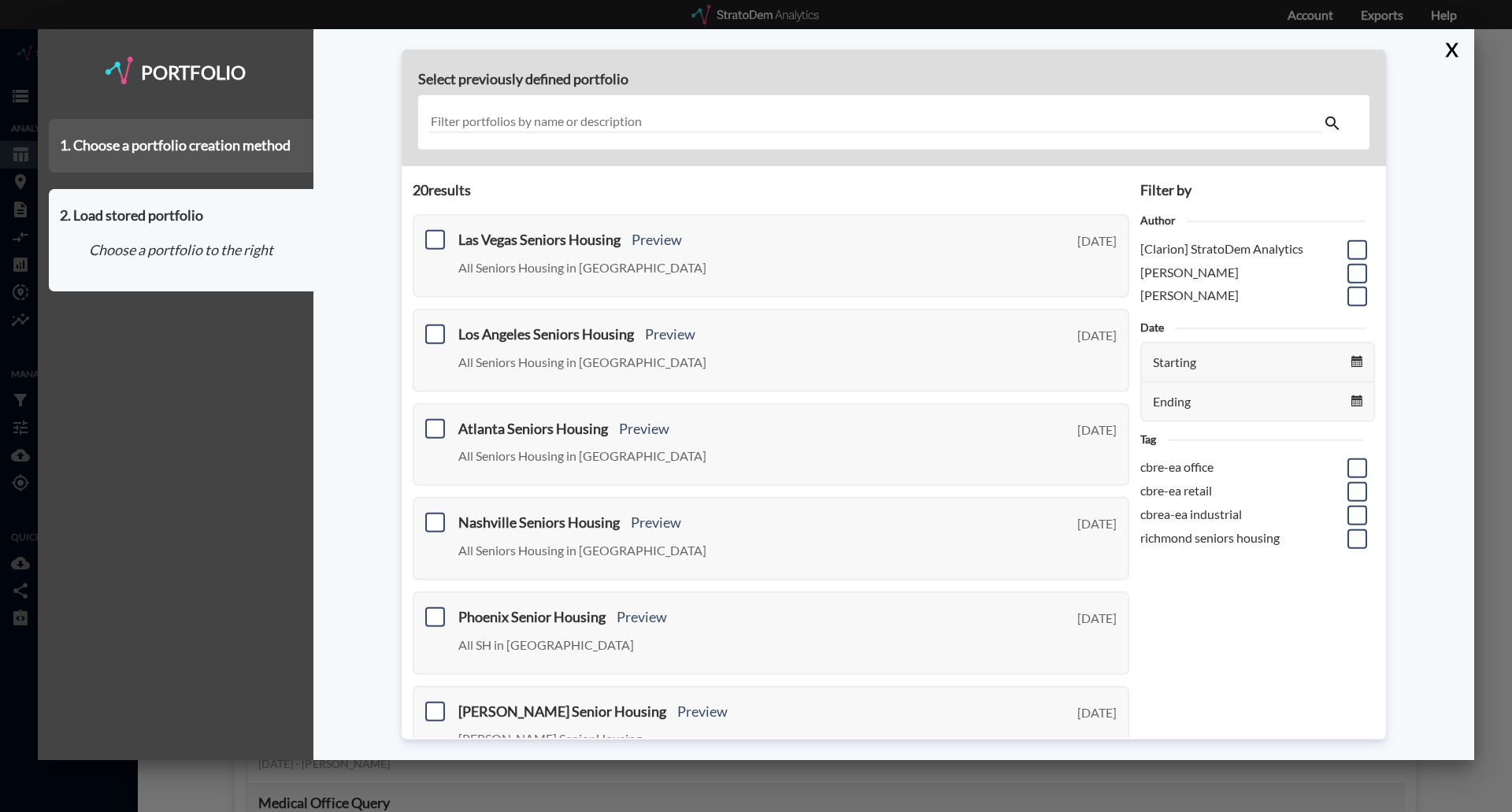
click at [206, 156] on div "1. Choose a portfolio creation method" at bounding box center [181, 145] width 265 height 53
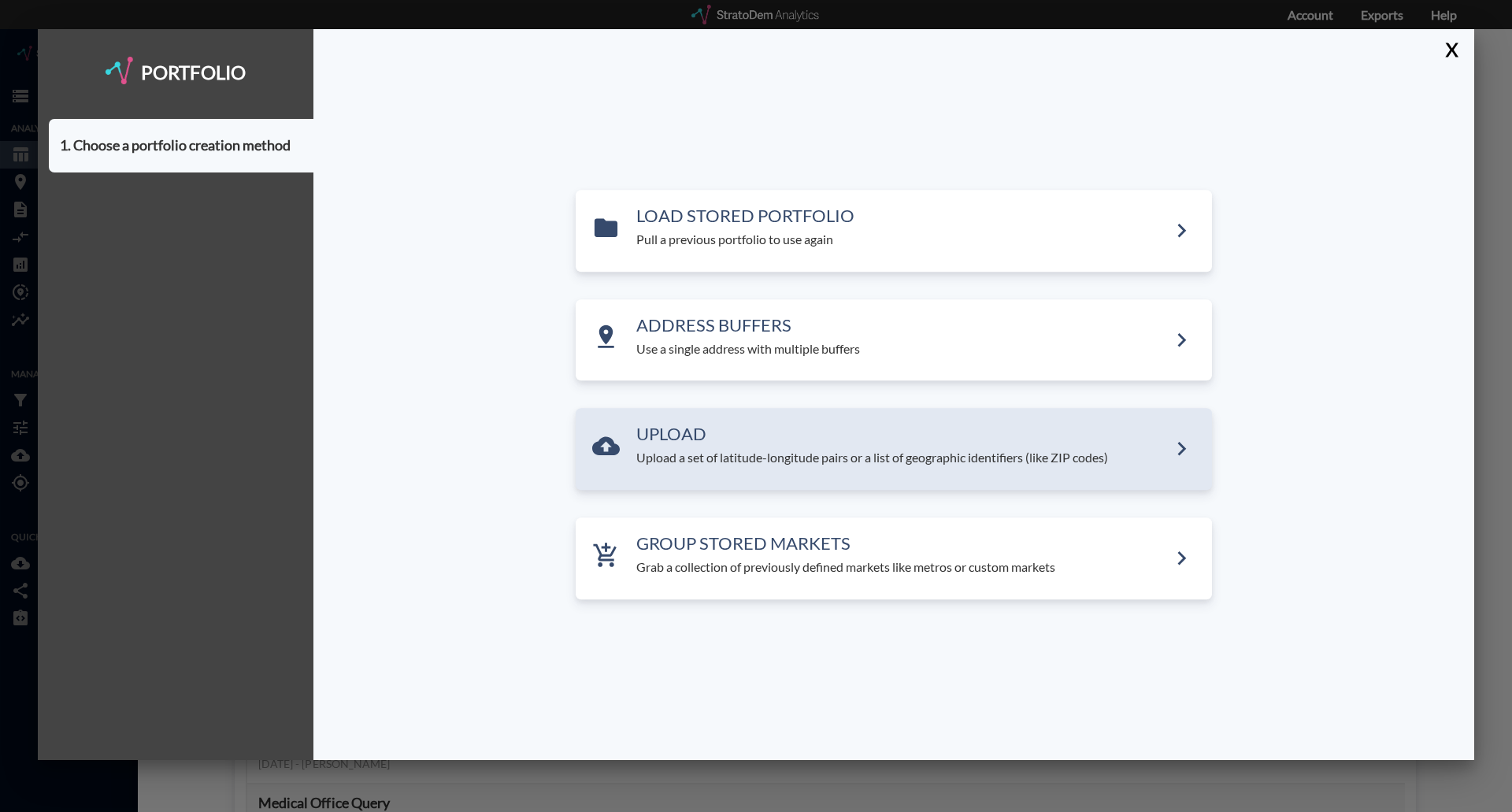
click at [692, 436] on h3 "UPLOAD" at bounding box center [902, 434] width 531 height 19
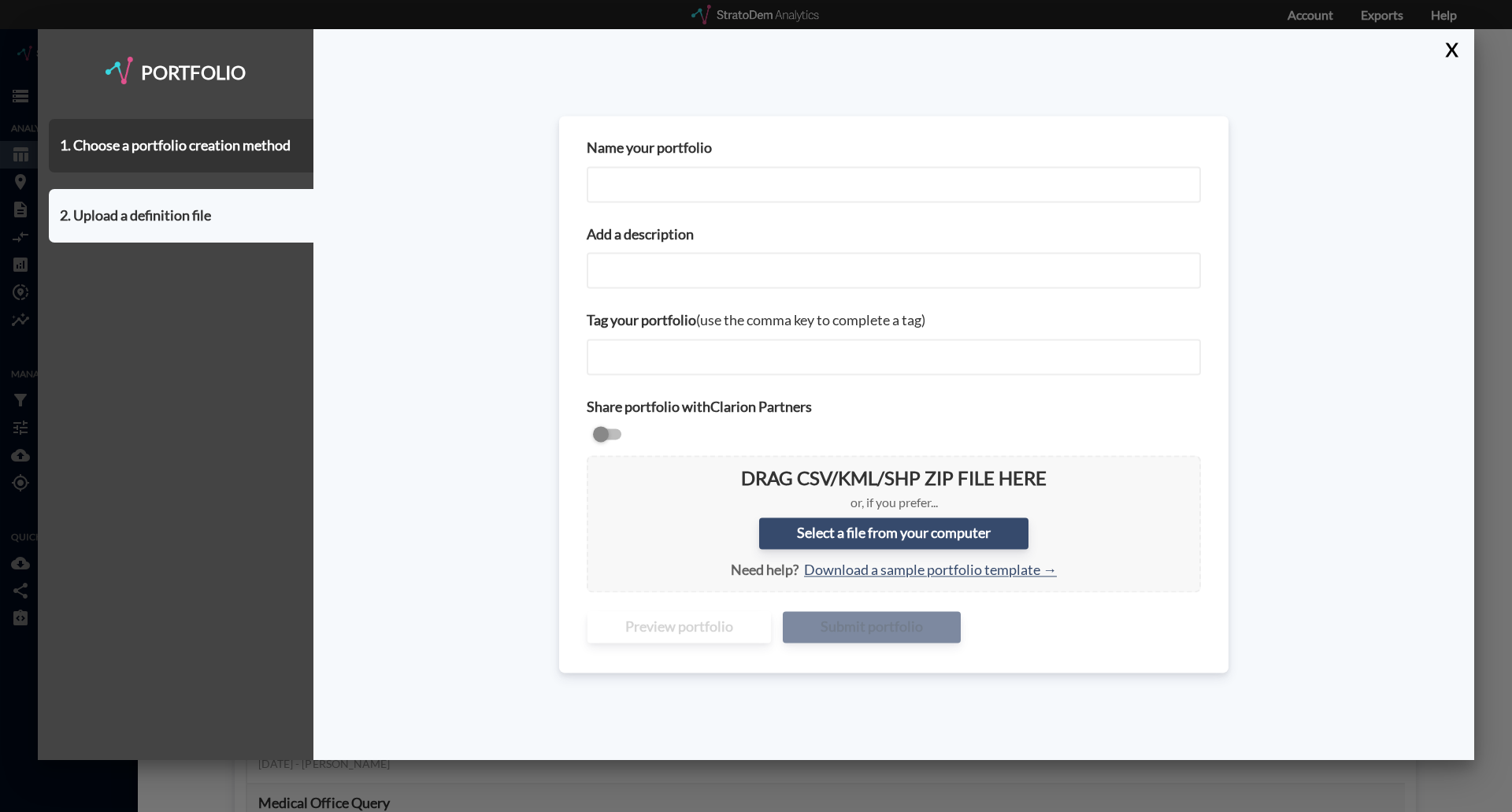
click at [705, 170] on input "Name your portfolio" at bounding box center [894, 183] width 614 height 36
type input "Orlando Senior Housing"
click at [675, 274] on input "Add a description" at bounding box center [894, 270] width 614 height 36
type input "All Seniors Housing in [GEOGRAPHIC_DATA]"
click at [677, 290] on div "Add a description All Seniors Housing in [GEOGRAPHIC_DATA]" at bounding box center [893, 256] width 636 height 87
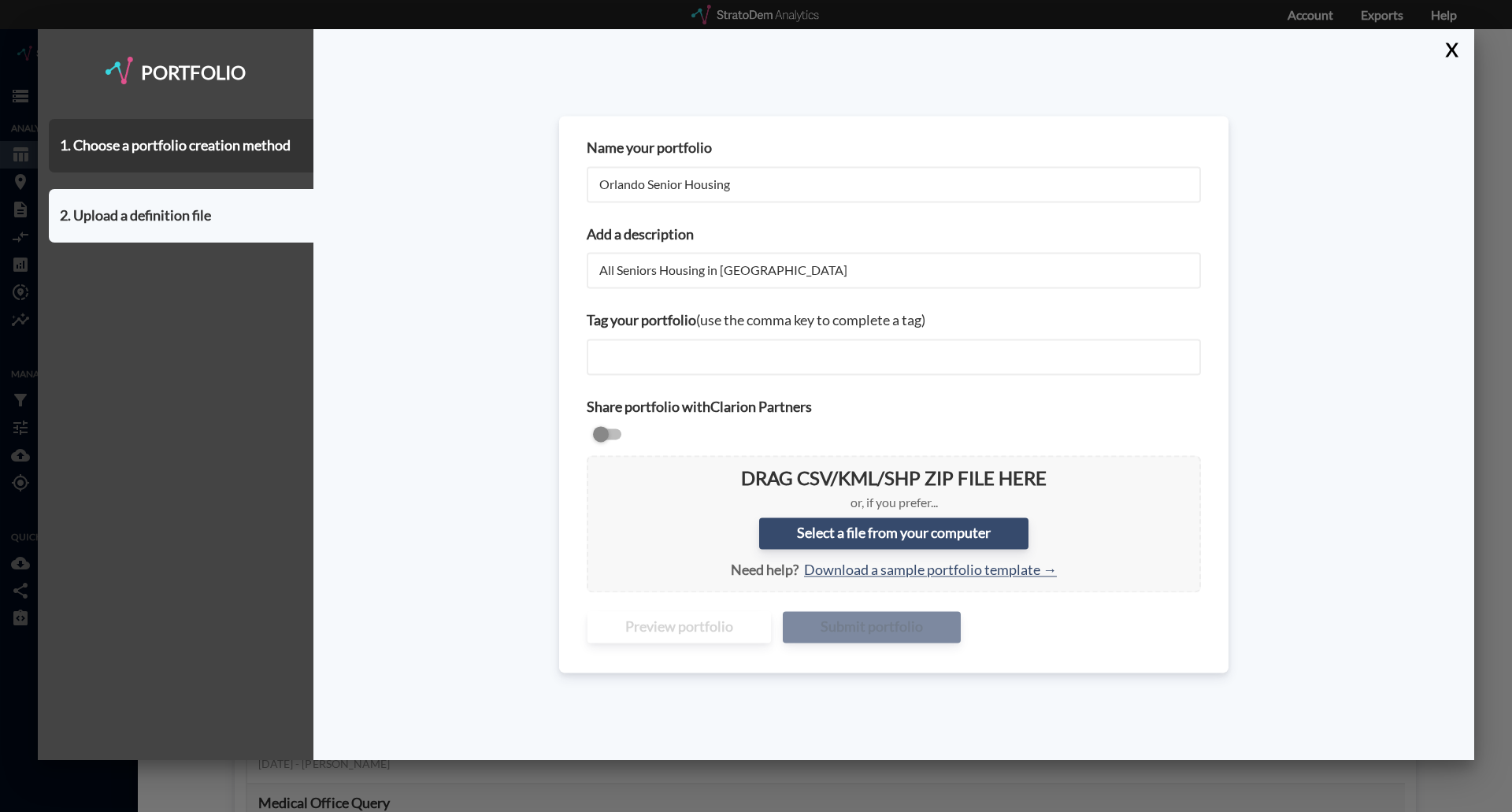
click at [608, 436] on input "checkbox" at bounding box center [894, 435] width 614 height 19
checkbox input "true"
click at [860, 532] on label "Select a file from your computer" at bounding box center [894, 532] width 270 height 31
click at [599, 467] on input "Select a file from your computer" at bounding box center [599, 467] width 0 height 0
type input "C:\fakepath\Orlando_Seniors Housing All MM StratoDem Custom Portfolio.csv"
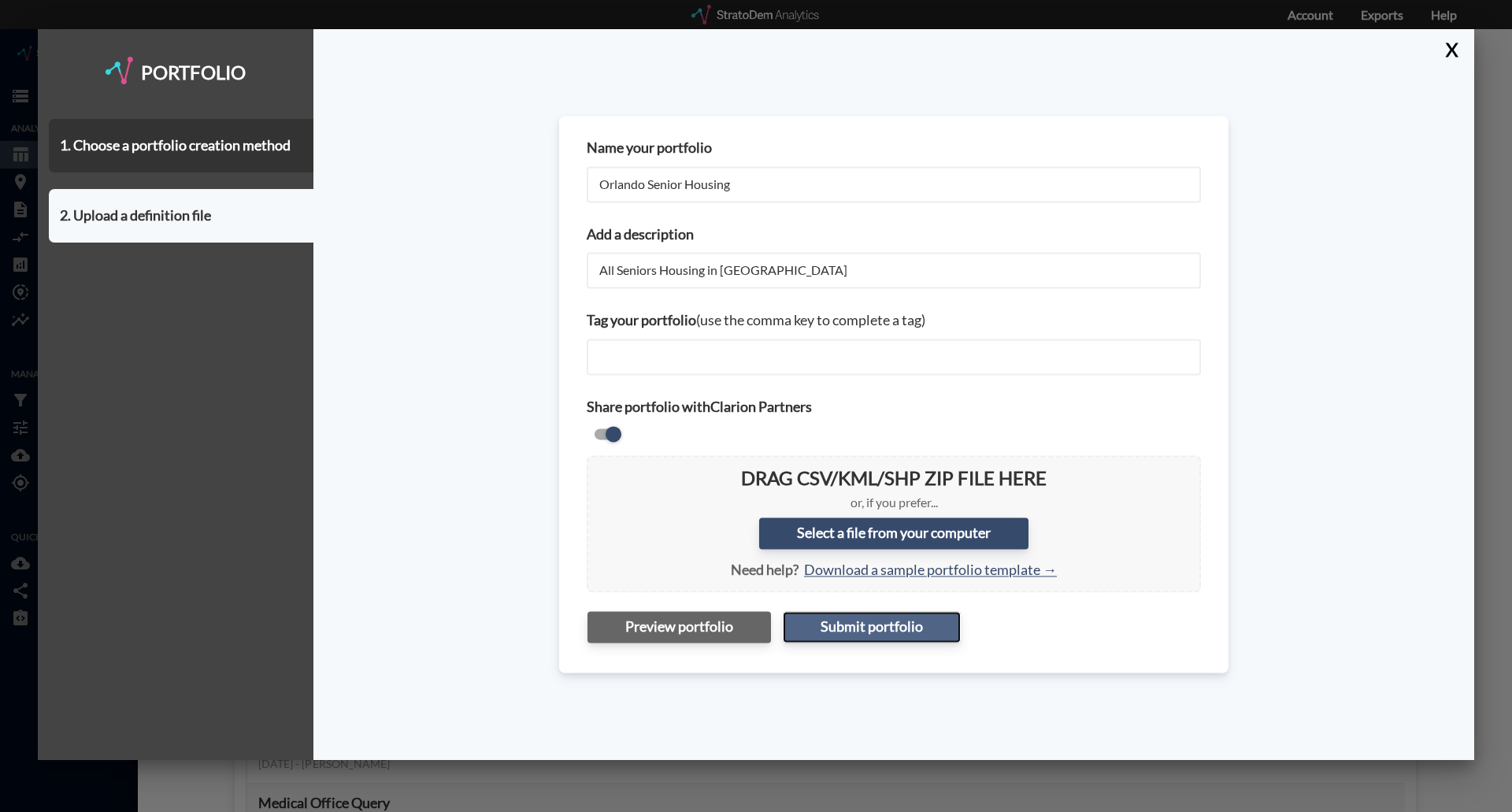
click at [903, 633] on button "Submit portfolio" at bounding box center [871, 627] width 178 height 31
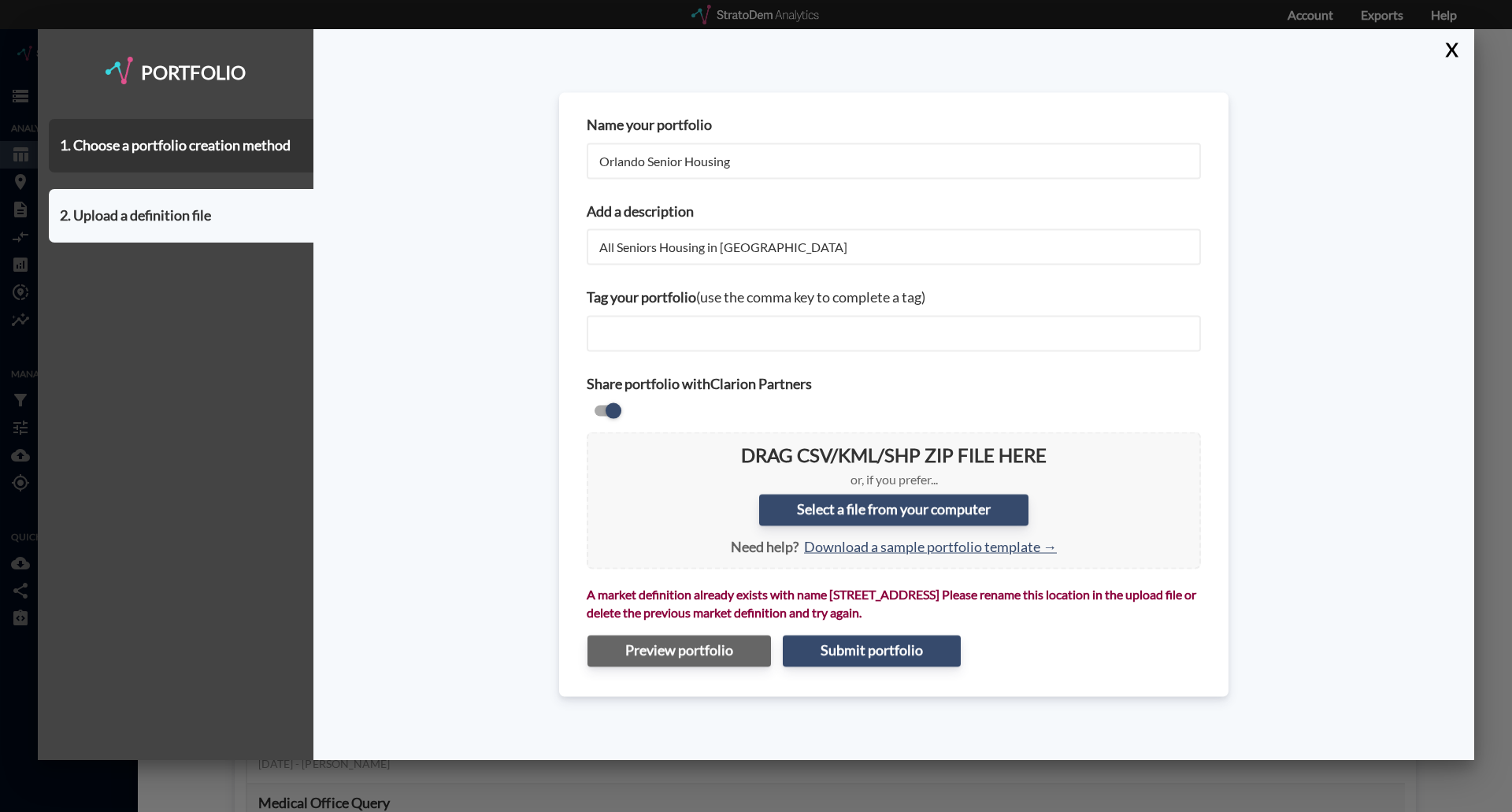
drag, startPoint x: 949, startPoint y: 617, endPoint x: 560, endPoint y: 590, distance: 389.9
click at [560, 590] on div "Name your portfolio Orlando Senior Housing Add a description All Seniors Housin…" at bounding box center [894, 394] width 669 height 604
drag, startPoint x: 582, startPoint y: 590, endPoint x: 957, endPoint y: 609, distance: 375.5
click at [957, 609] on div "A market definition already exists with name [STREET_ADDRESS] Please rename thi…" at bounding box center [893, 627] width 636 height 116
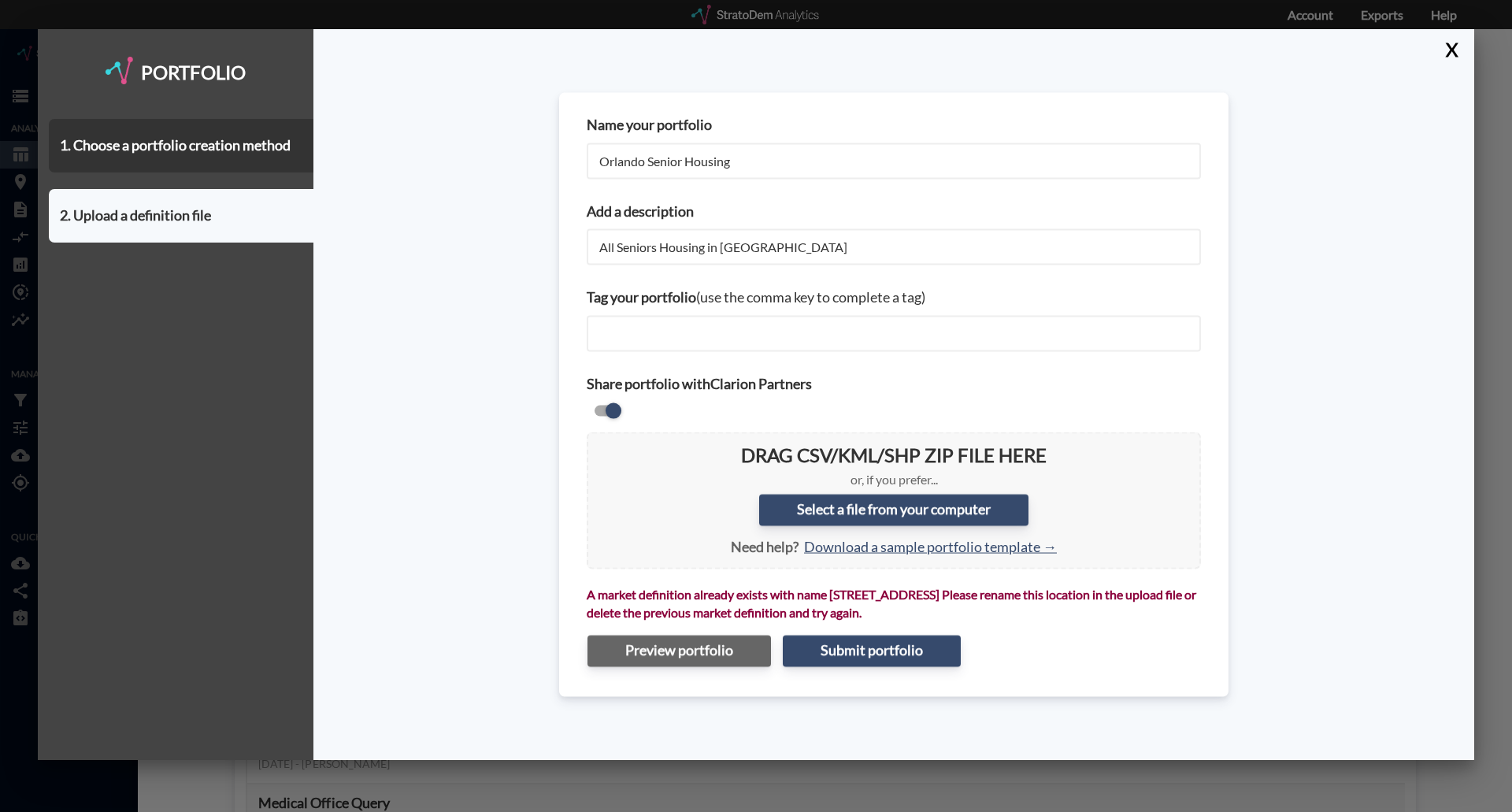
click at [957, 609] on p "A market definition already exists with name [STREET_ADDRESS] Please rename thi…" at bounding box center [894, 603] width 614 height 36
click at [714, 157] on input "Orlando Senior Housing" at bounding box center [894, 160] width 614 height 36
click at [744, 160] on input "Orlando Senior Housing" at bounding box center [894, 160] width 614 height 36
type input "Orlando Senior Housing 25Q3"
click at [777, 188] on div "Name your portfolio Orlando Senior Housing 25Q3" at bounding box center [893, 147] width 636 height 87
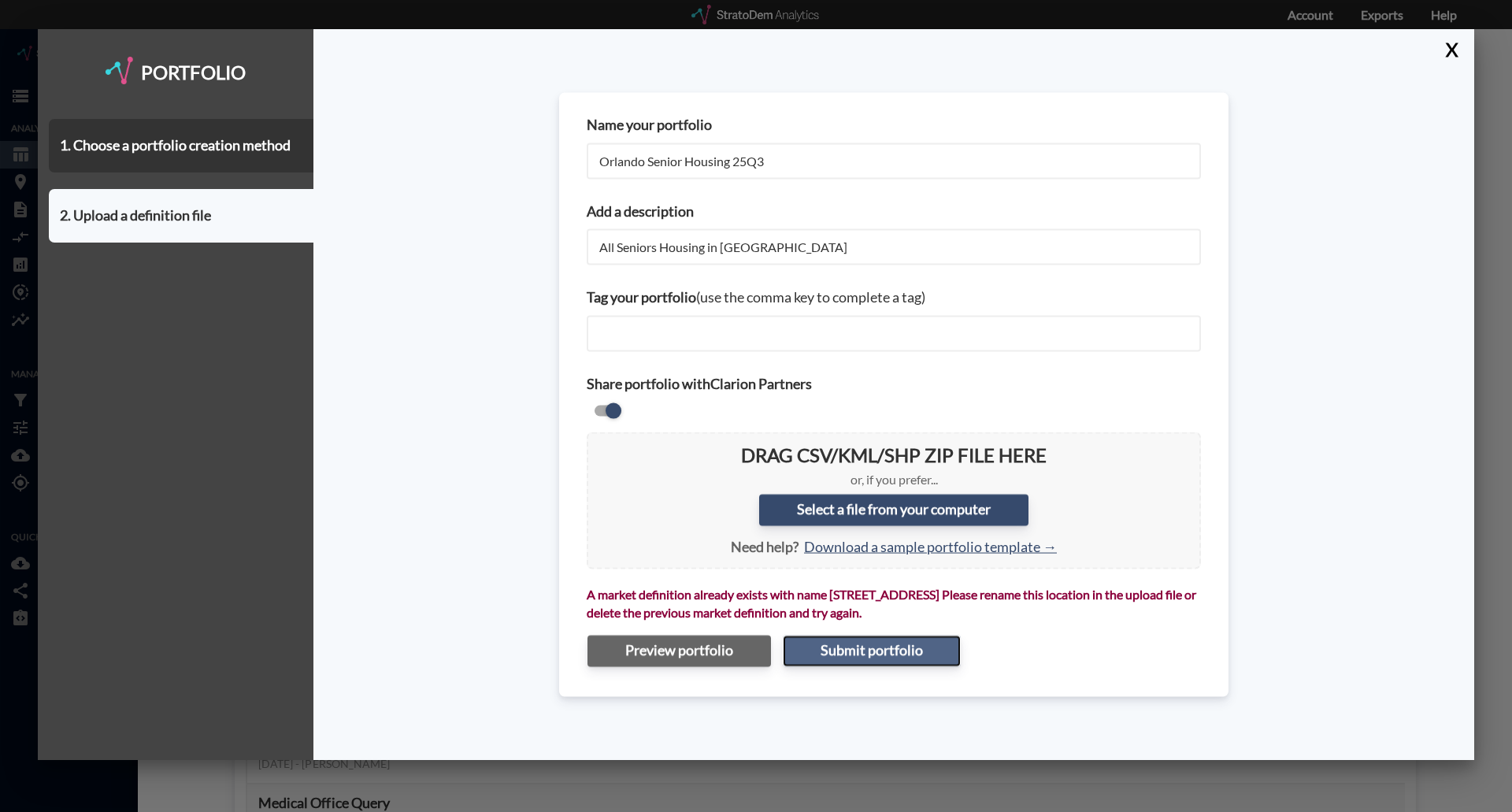
click at [874, 655] on button "Submit portfolio" at bounding box center [871, 650] width 178 height 31
click at [1447, 47] on button "X" at bounding box center [1448, 49] width 28 height 41
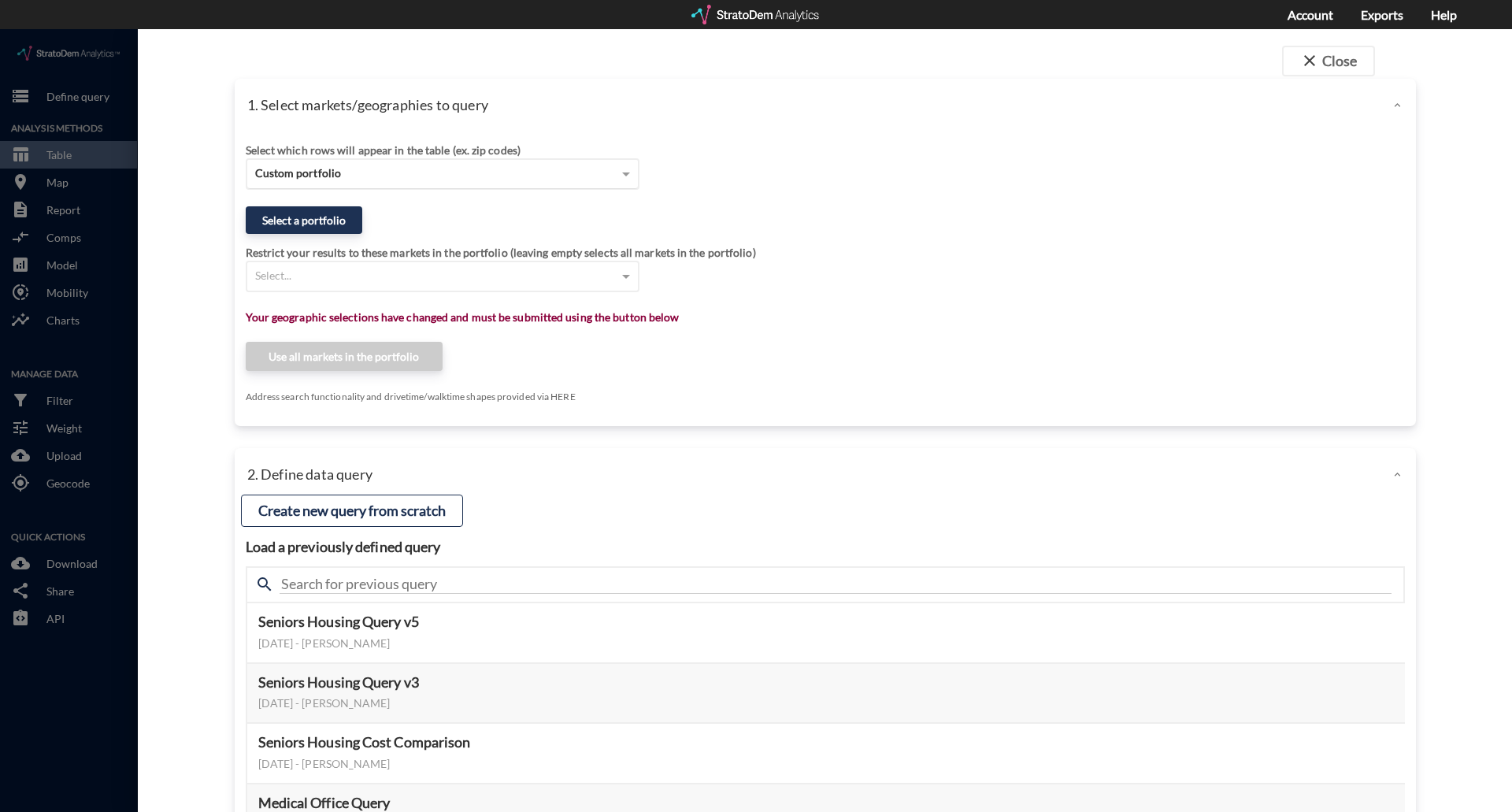
click span "Custom portfolio"
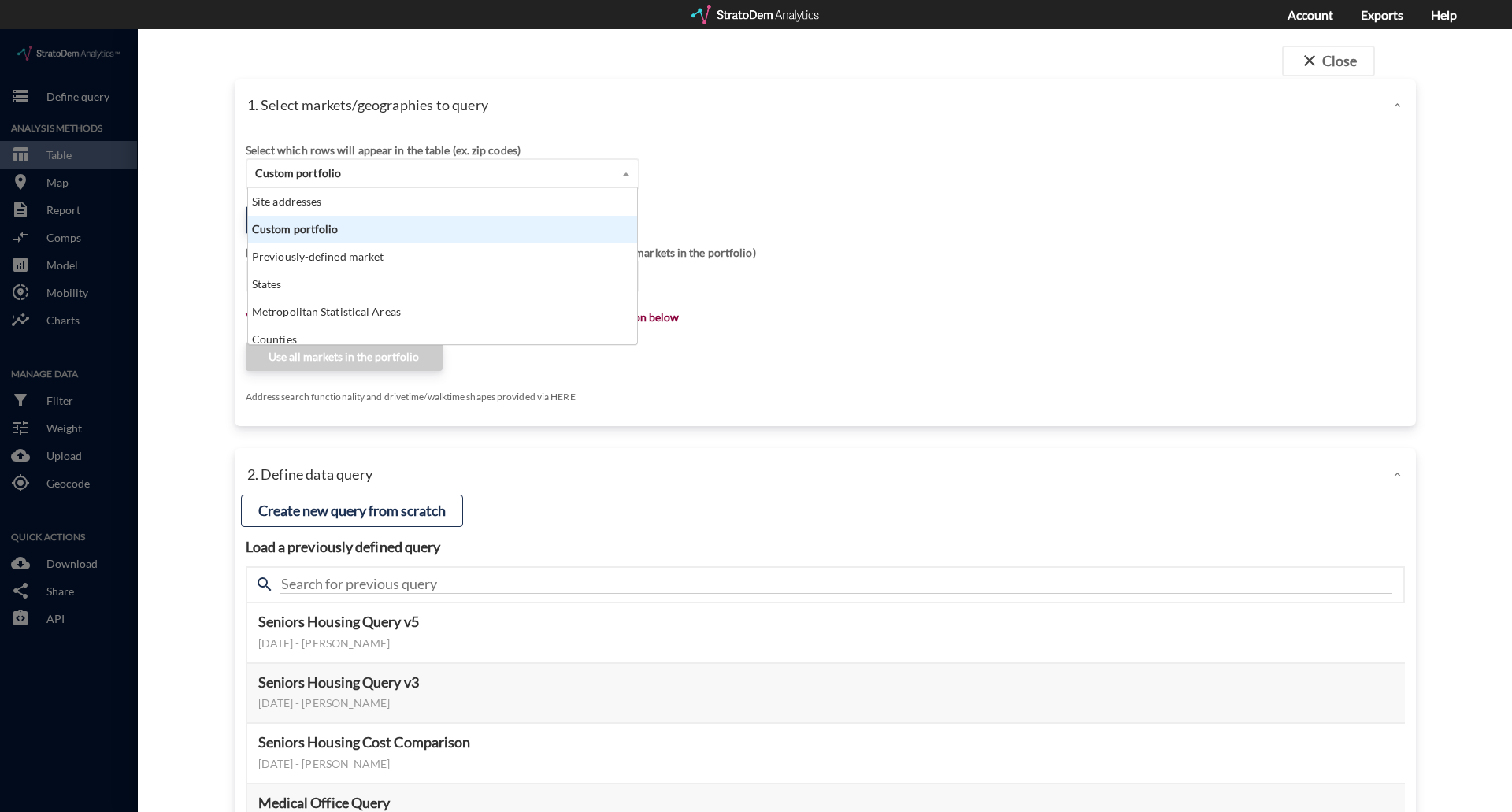
scroll to position [144, 380]
click div "Select which rows will appear in the table (ex. zip codes)"
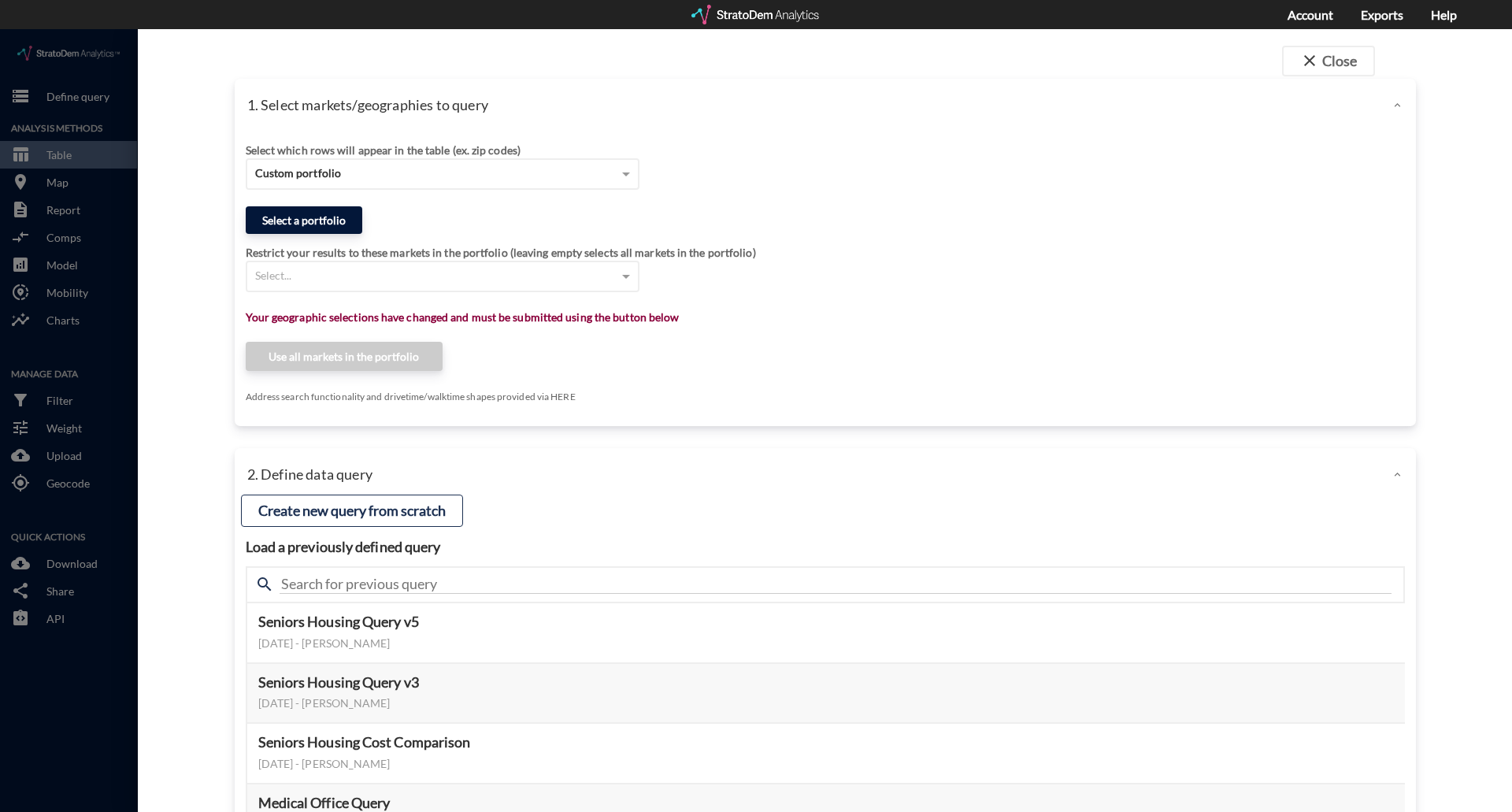
click button "Select a portfolio"
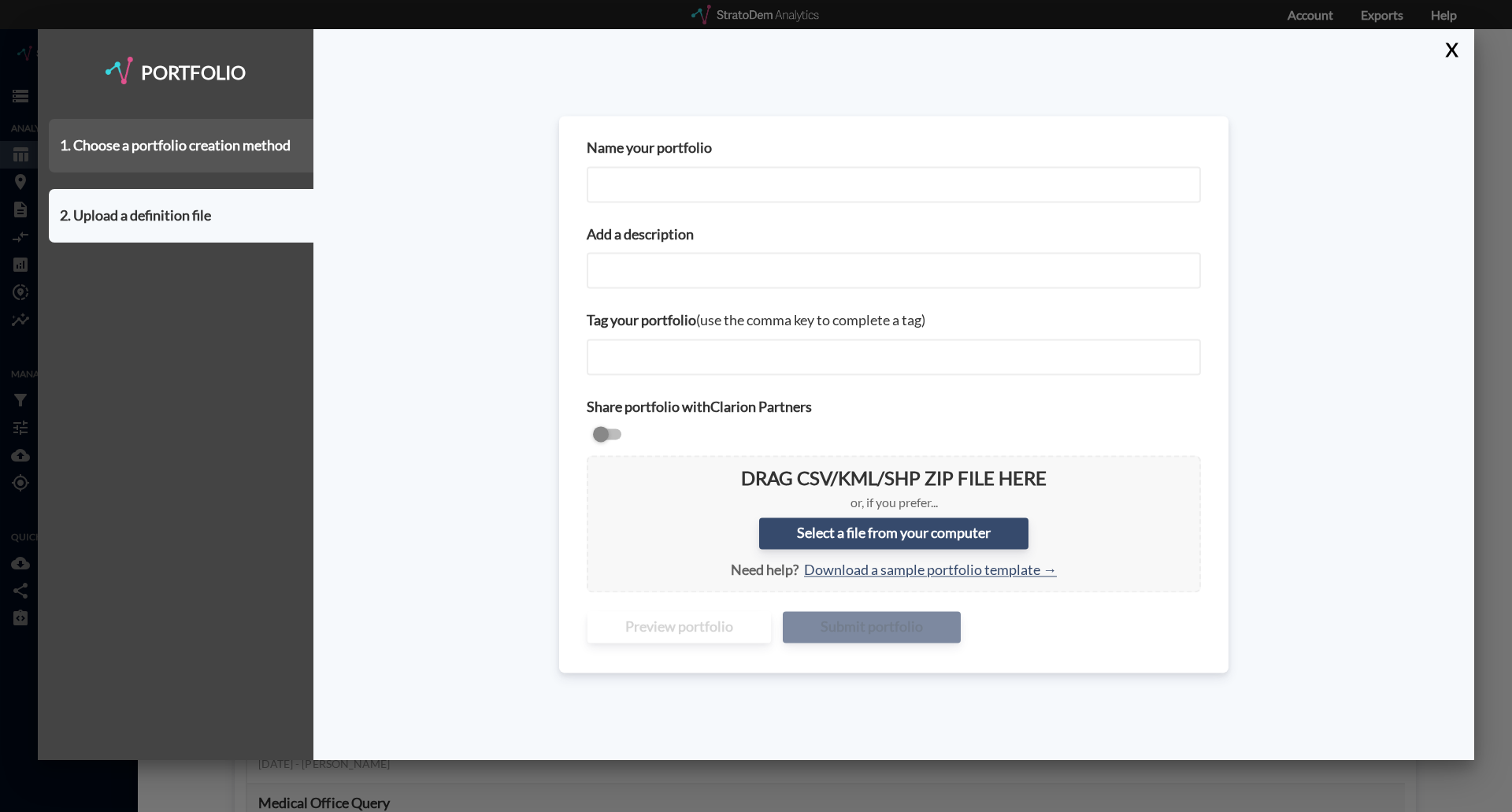
click at [168, 160] on div "1. Choose a portfolio creation method" at bounding box center [181, 145] width 265 height 53
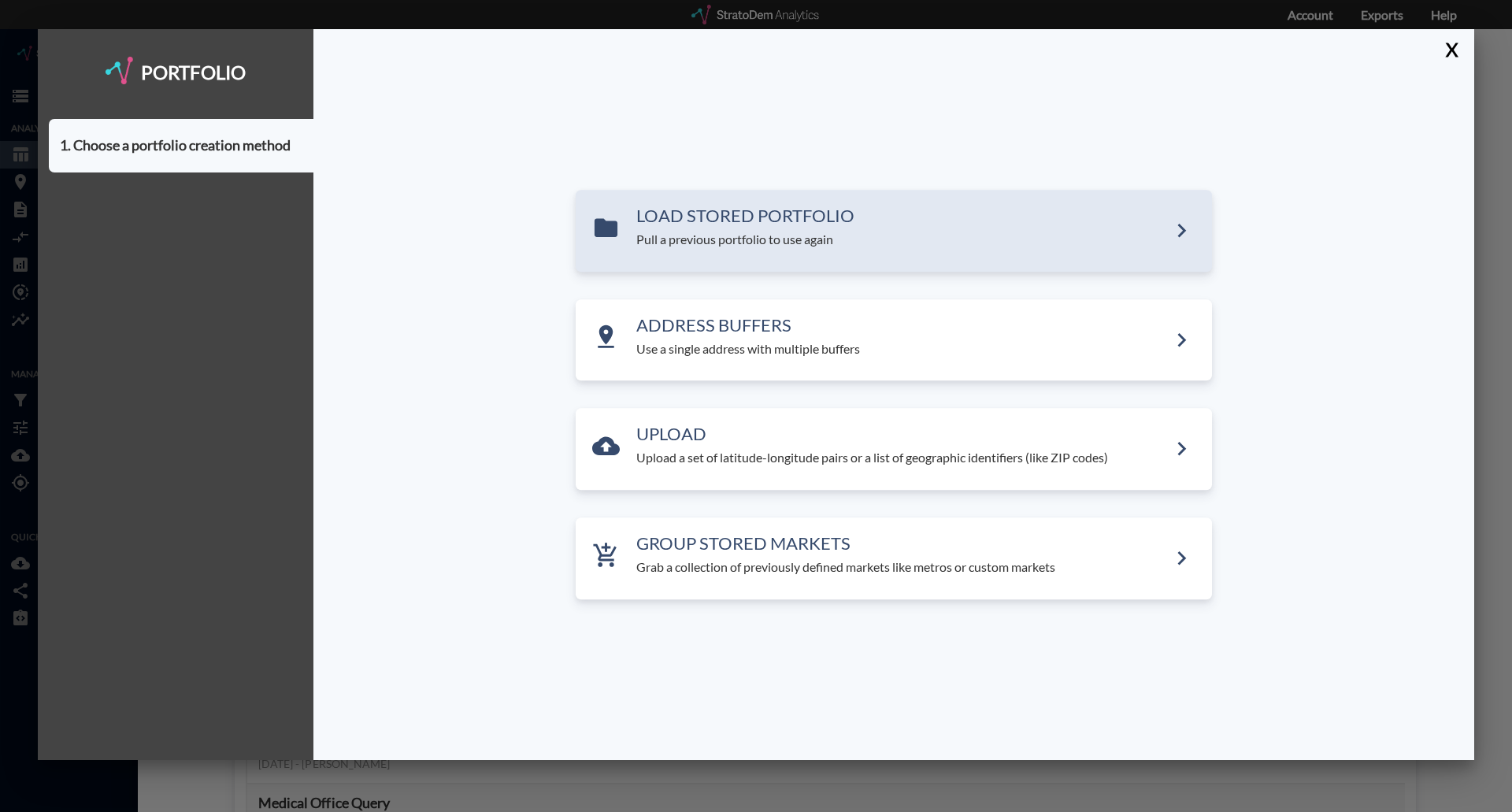
click at [753, 219] on h3 "LOAD STORED PORTFOLIO" at bounding box center [902, 216] width 531 height 19
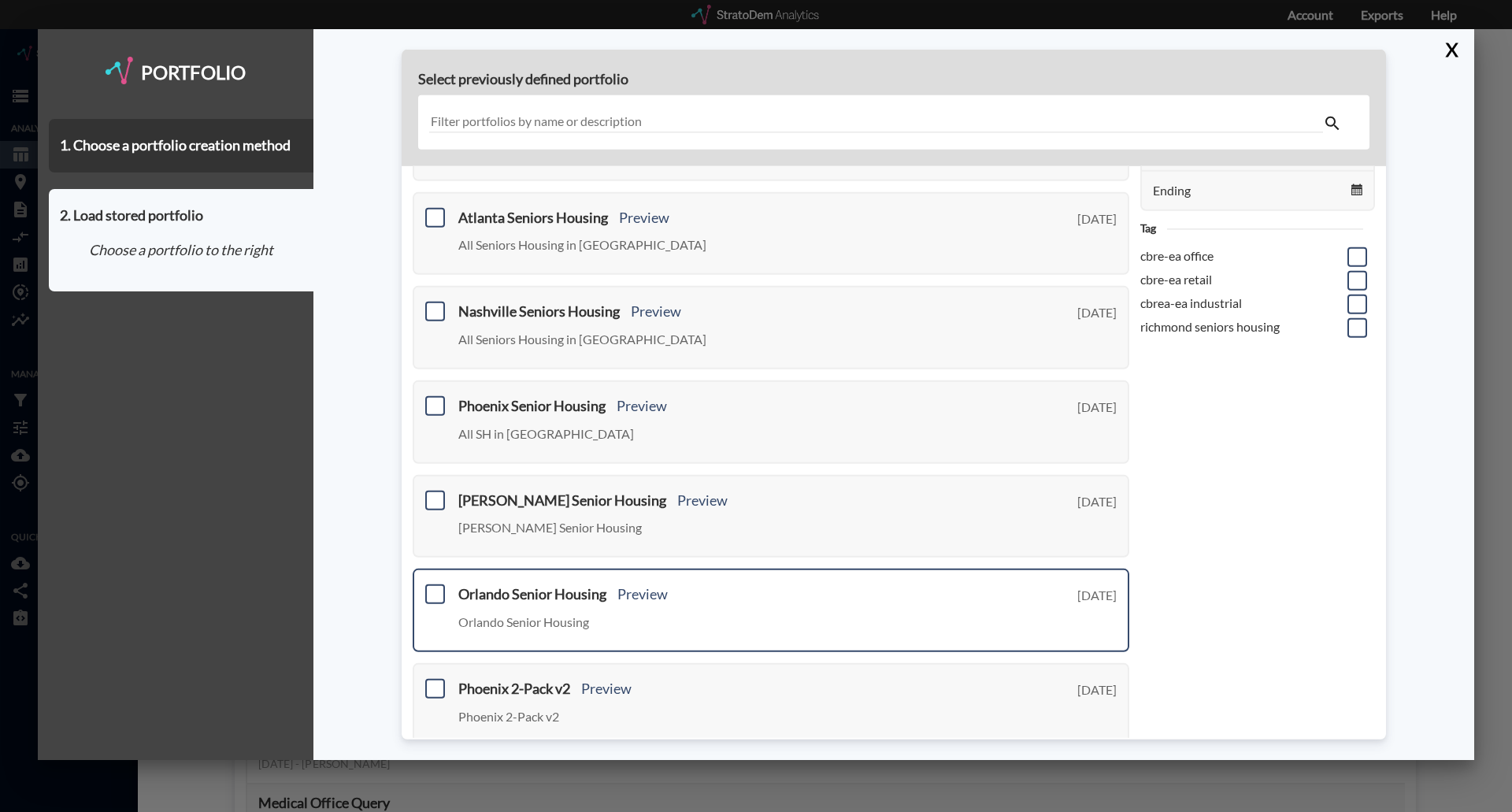
scroll to position [236, 0]
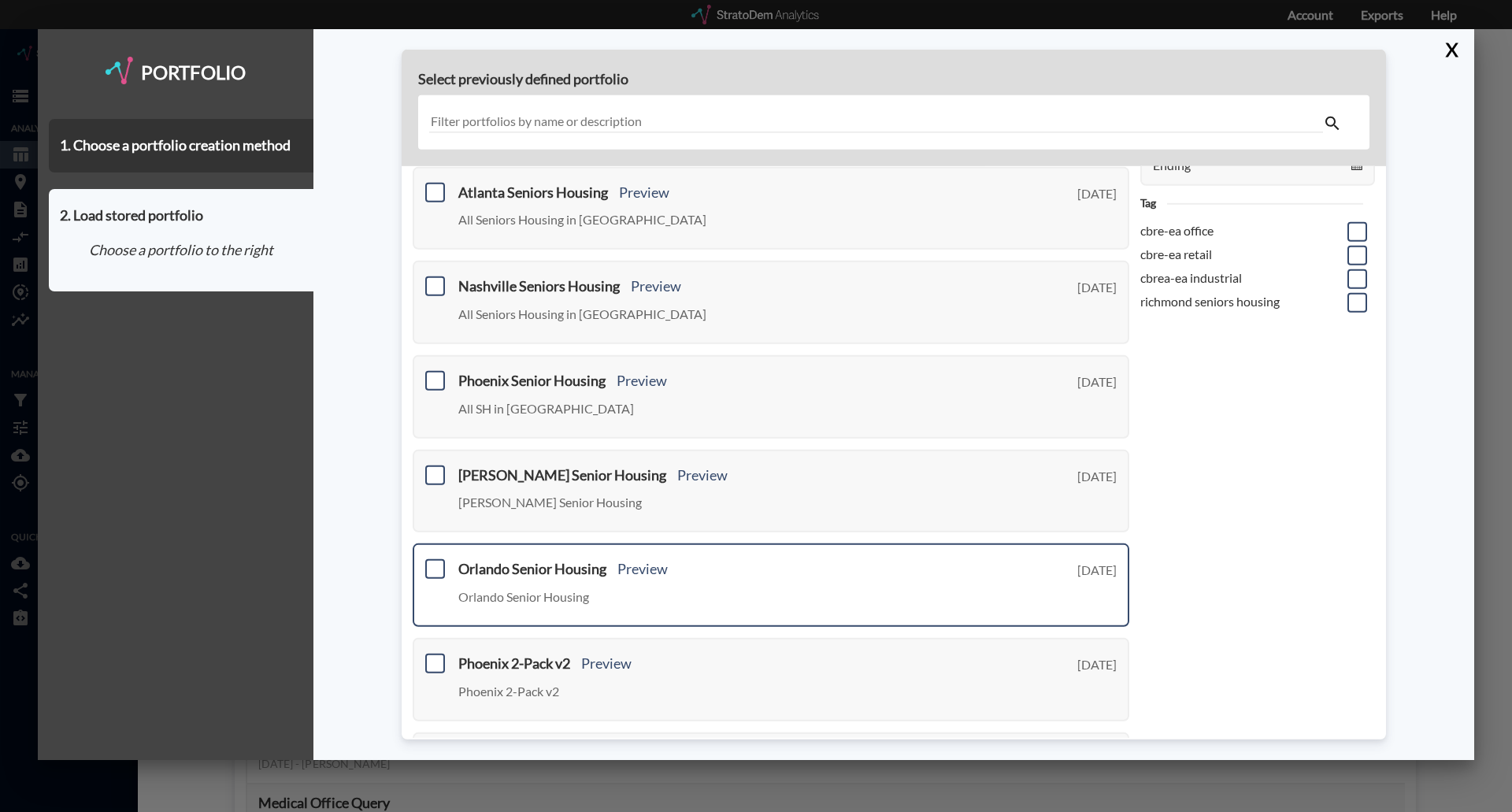
drag, startPoint x: 436, startPoint y: 572, endPoint x: 473, endPoint y: 565, distance: 37.7
click at [436, 572] on span at bounding box center [435, 569] width 20 height 20
click at [433, 562] on input "checkbox" at bounding box center [433, 562] width 0 height 0
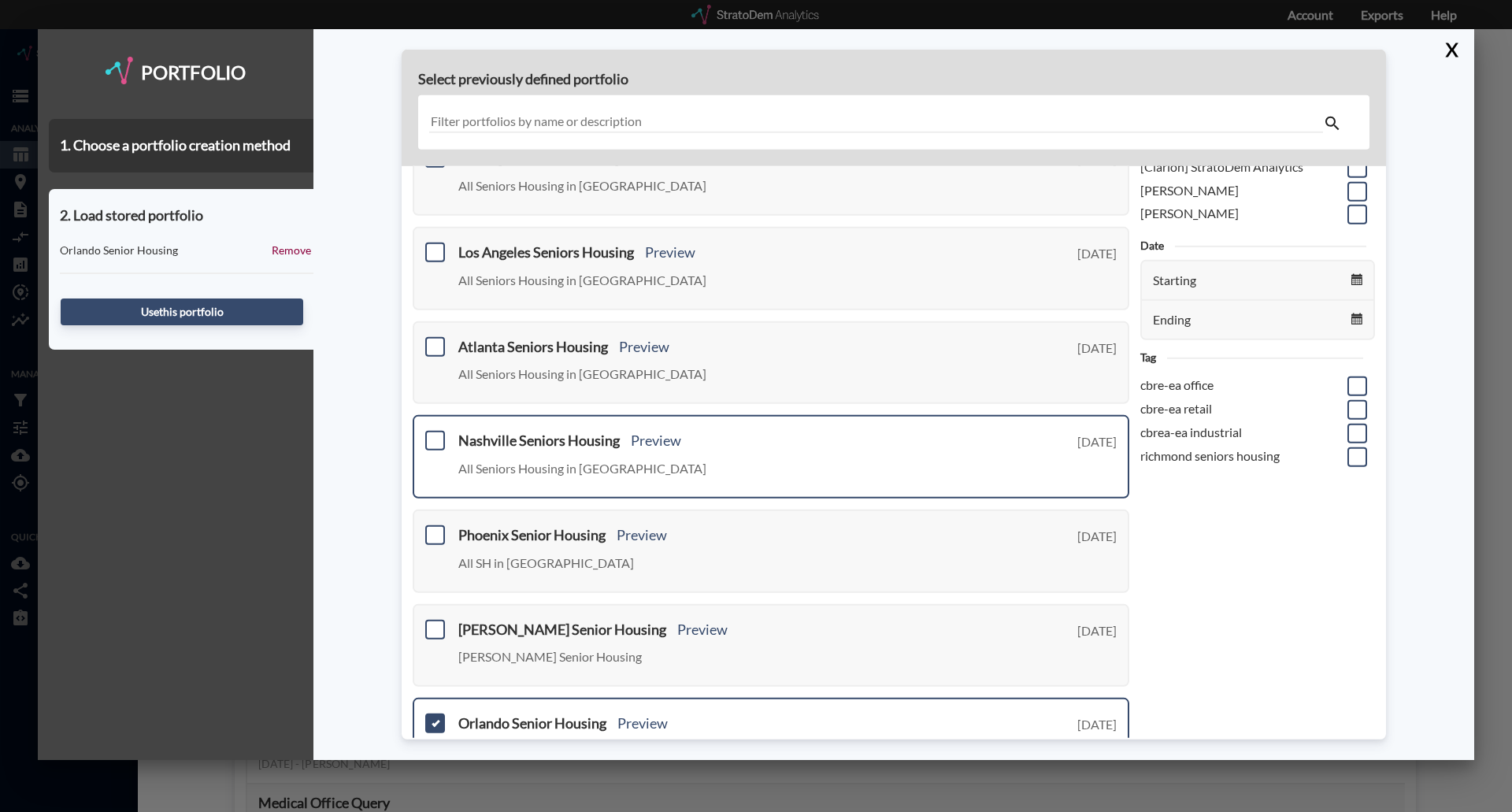
scroll to position [0, 0]
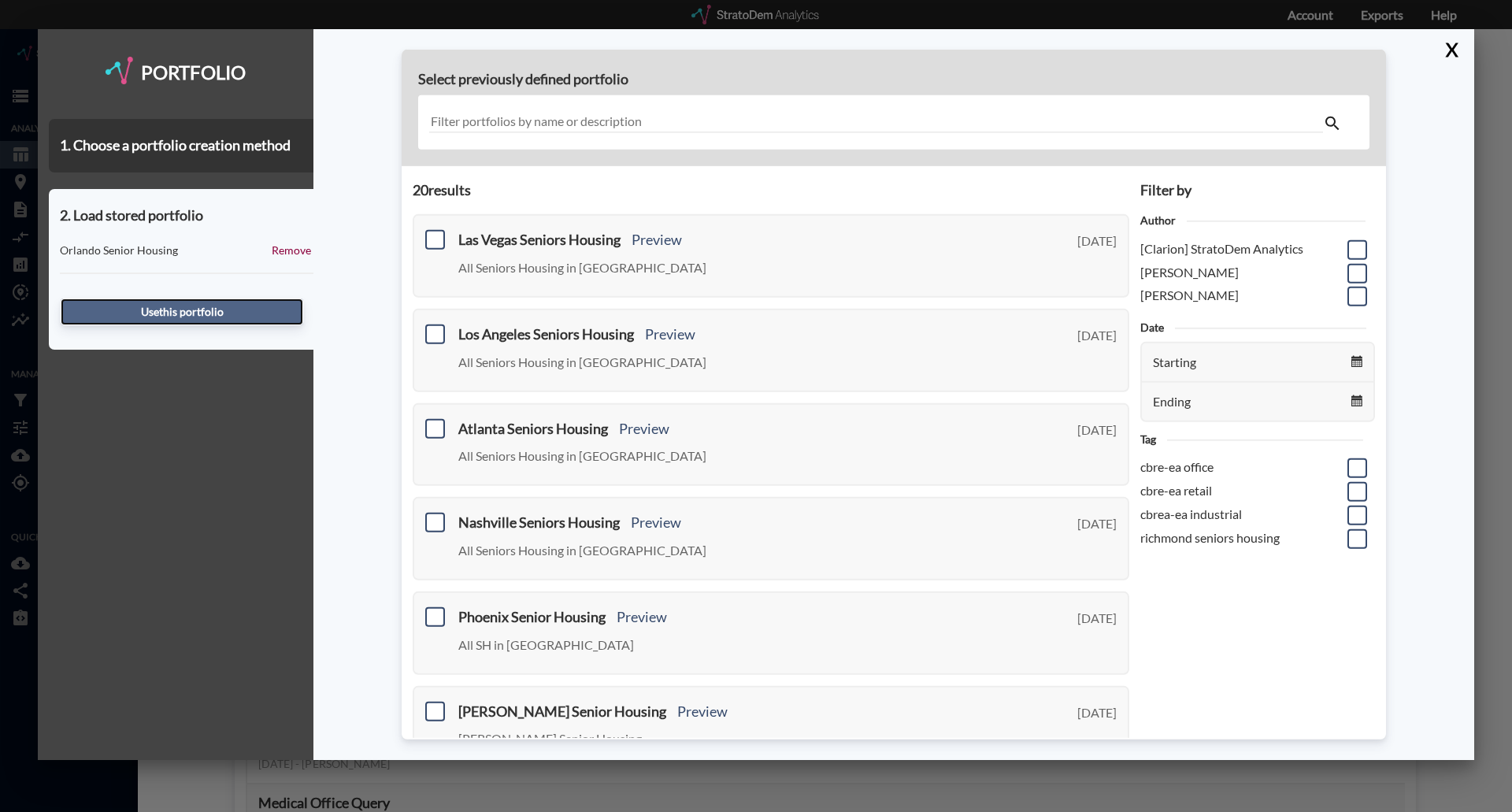
click at [175, 309] on button "Use this portfolio" at bounding box center [182, 312] width 243 height 27
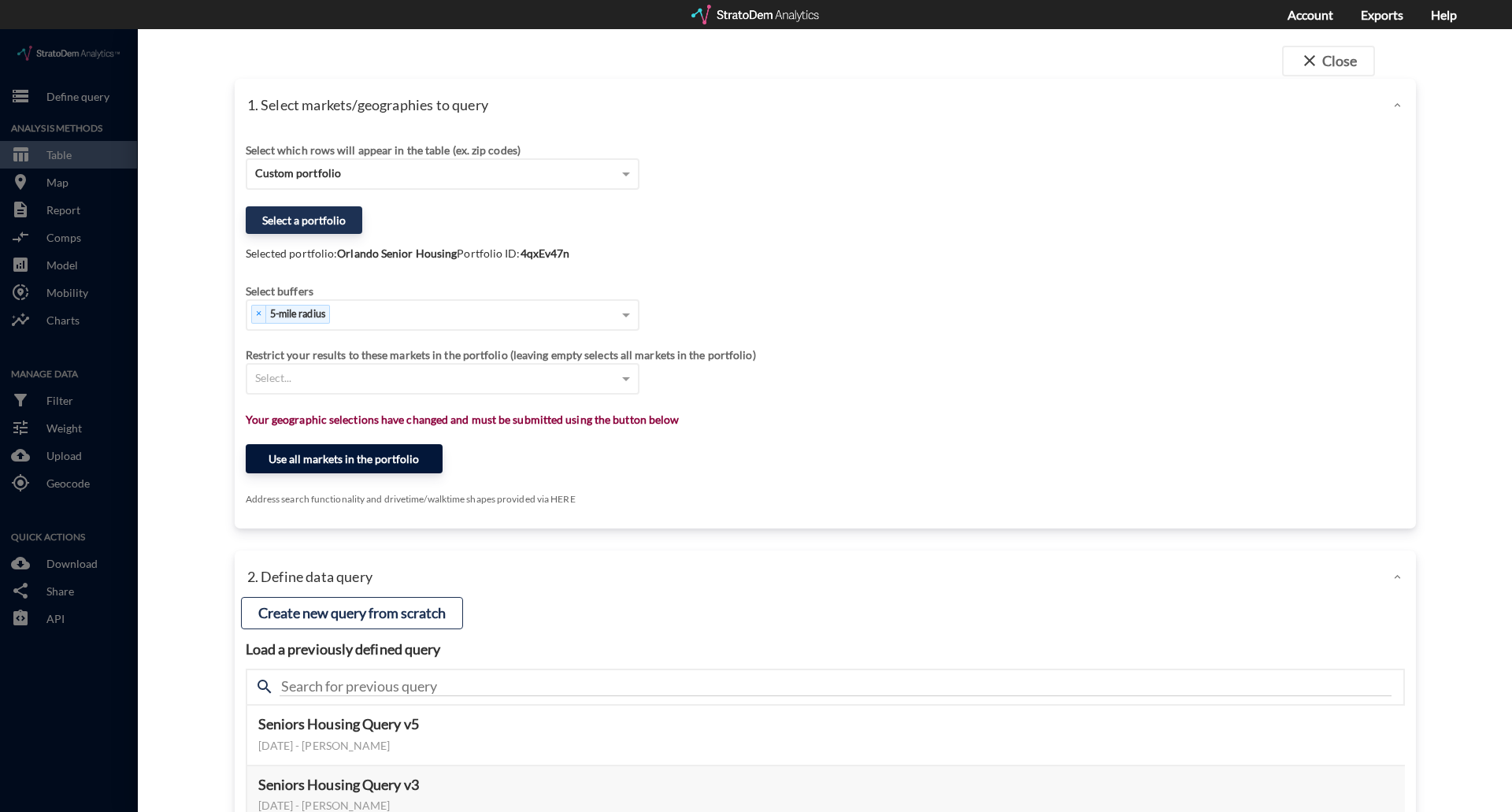
click button "Use all markets in the portfolio"
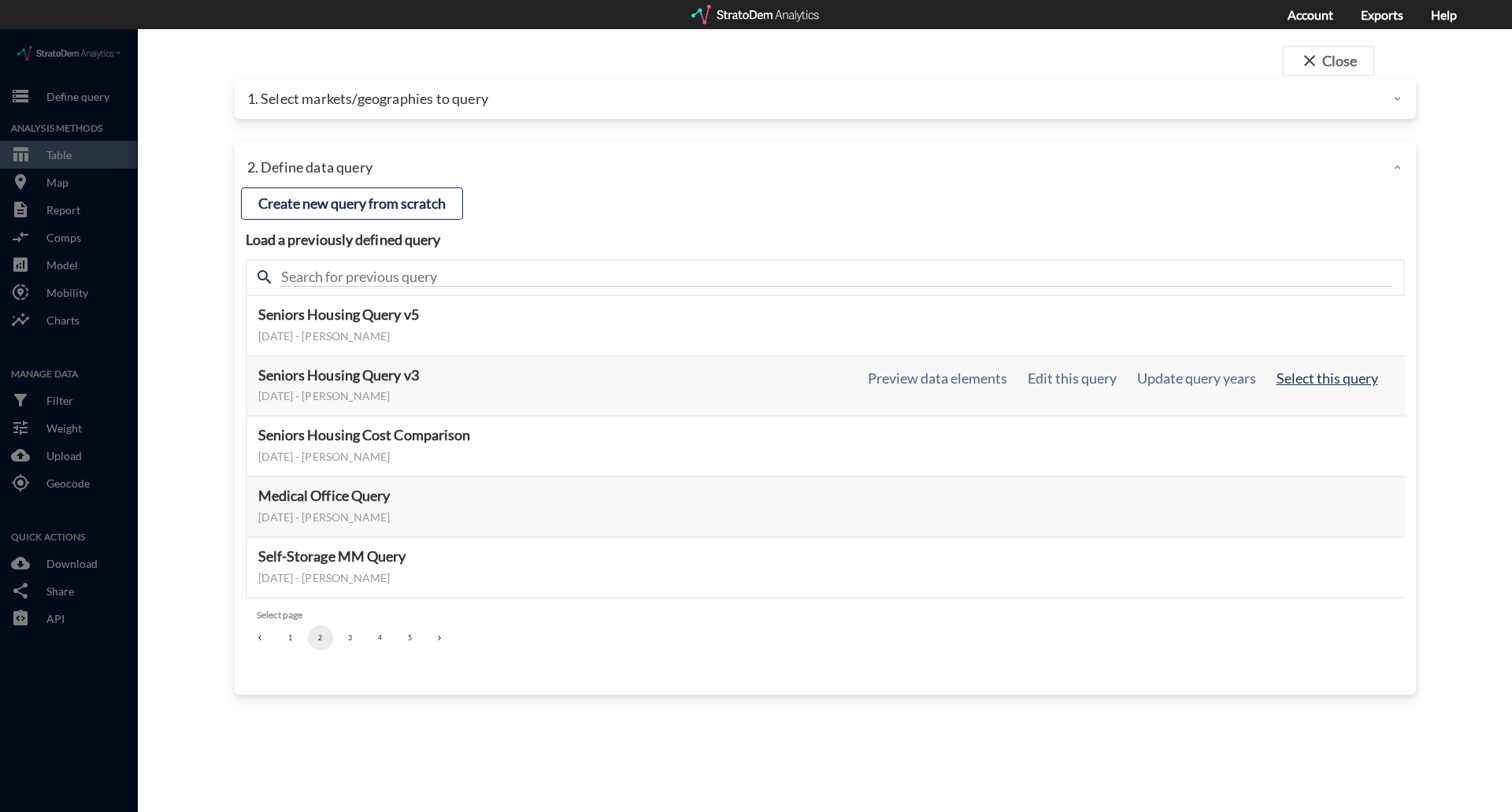
click button "Select this query"
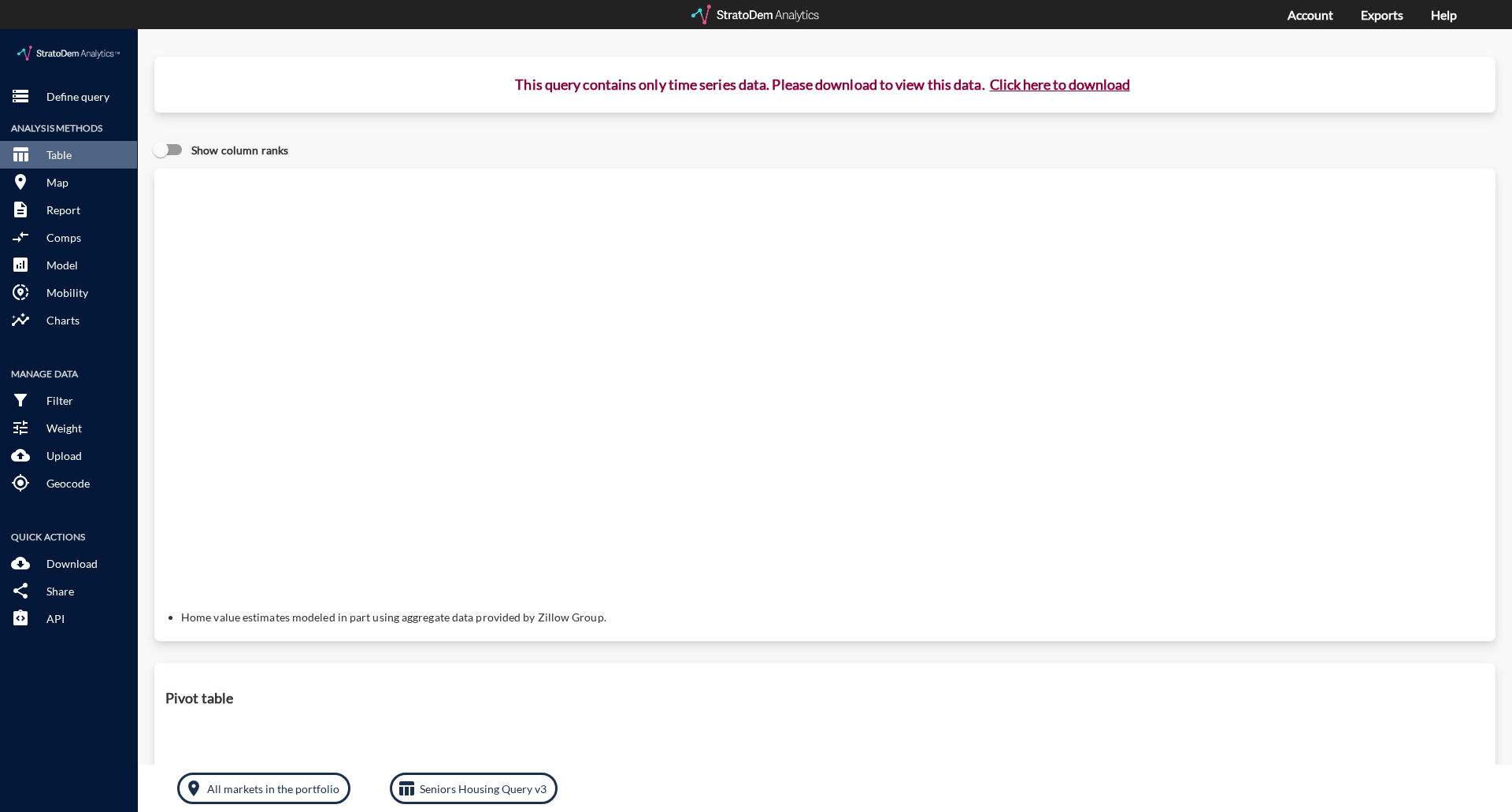
click button "Click here to download"
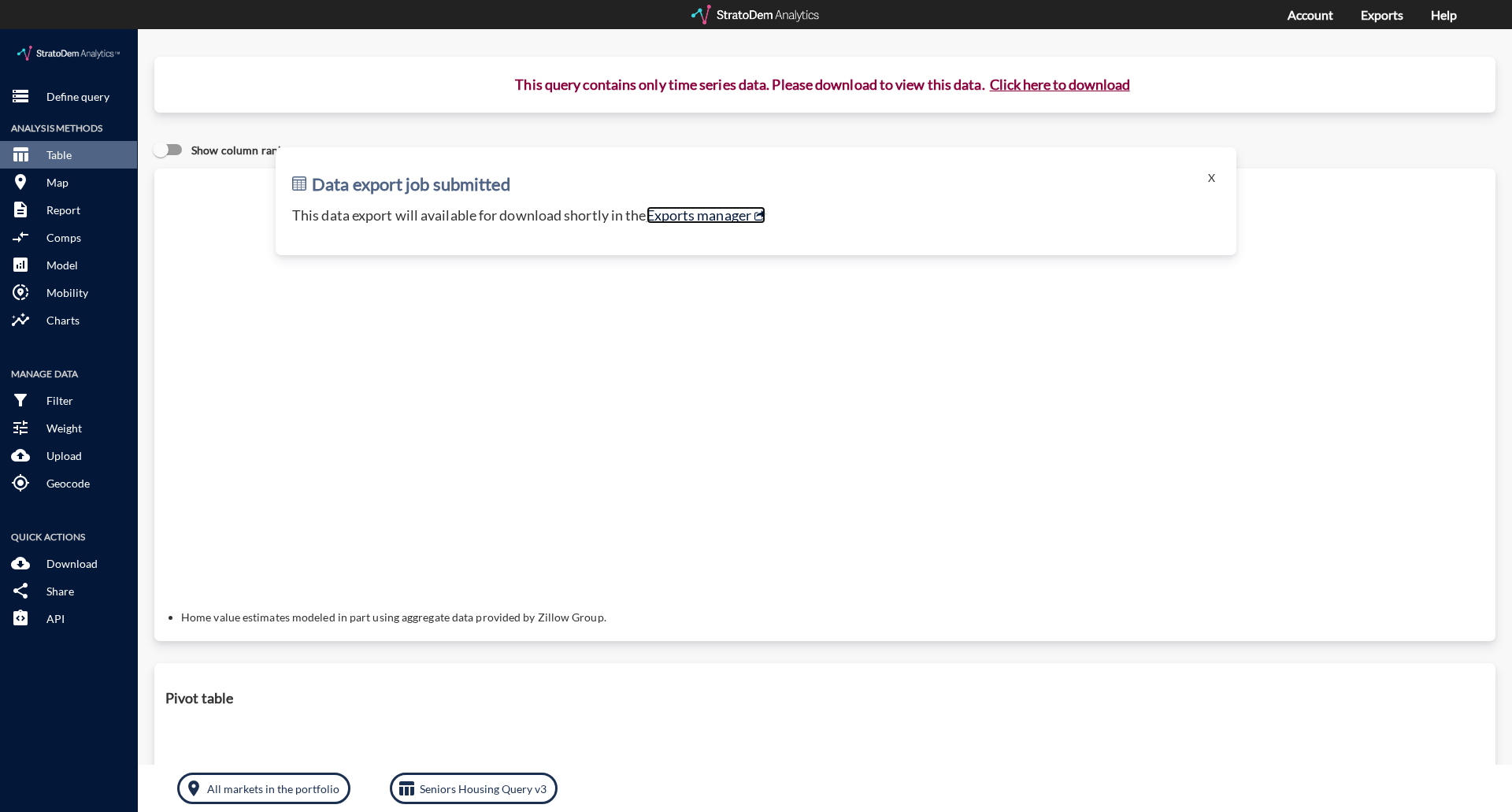
click link "Exports manager"
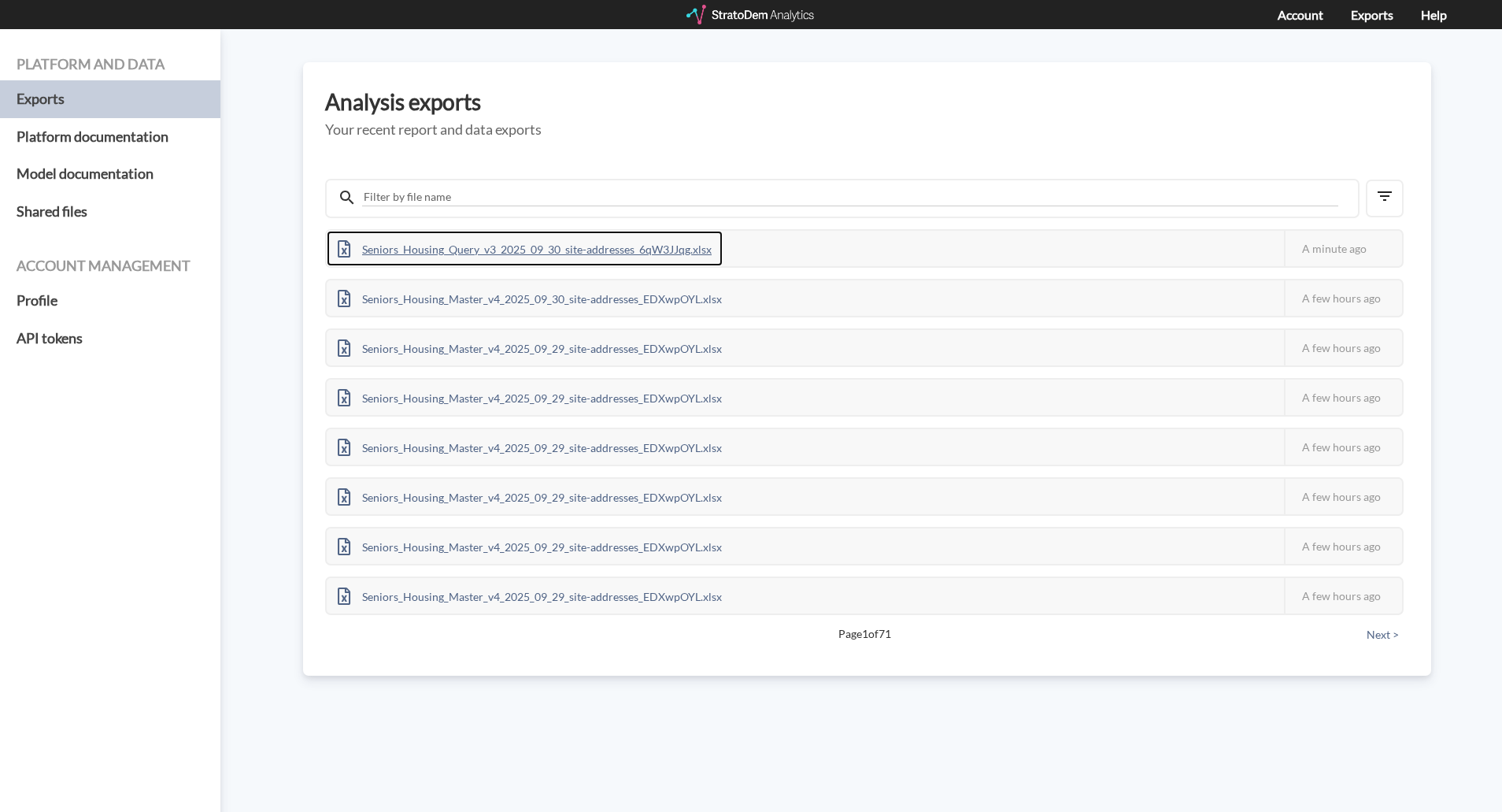
click at [496, 238] on div "Seniors_Housing_Query_v3_2025_09_30_site-addresses_6qW3JJqg.xlsx" at bounding box center [525, 248] width 396 height 35
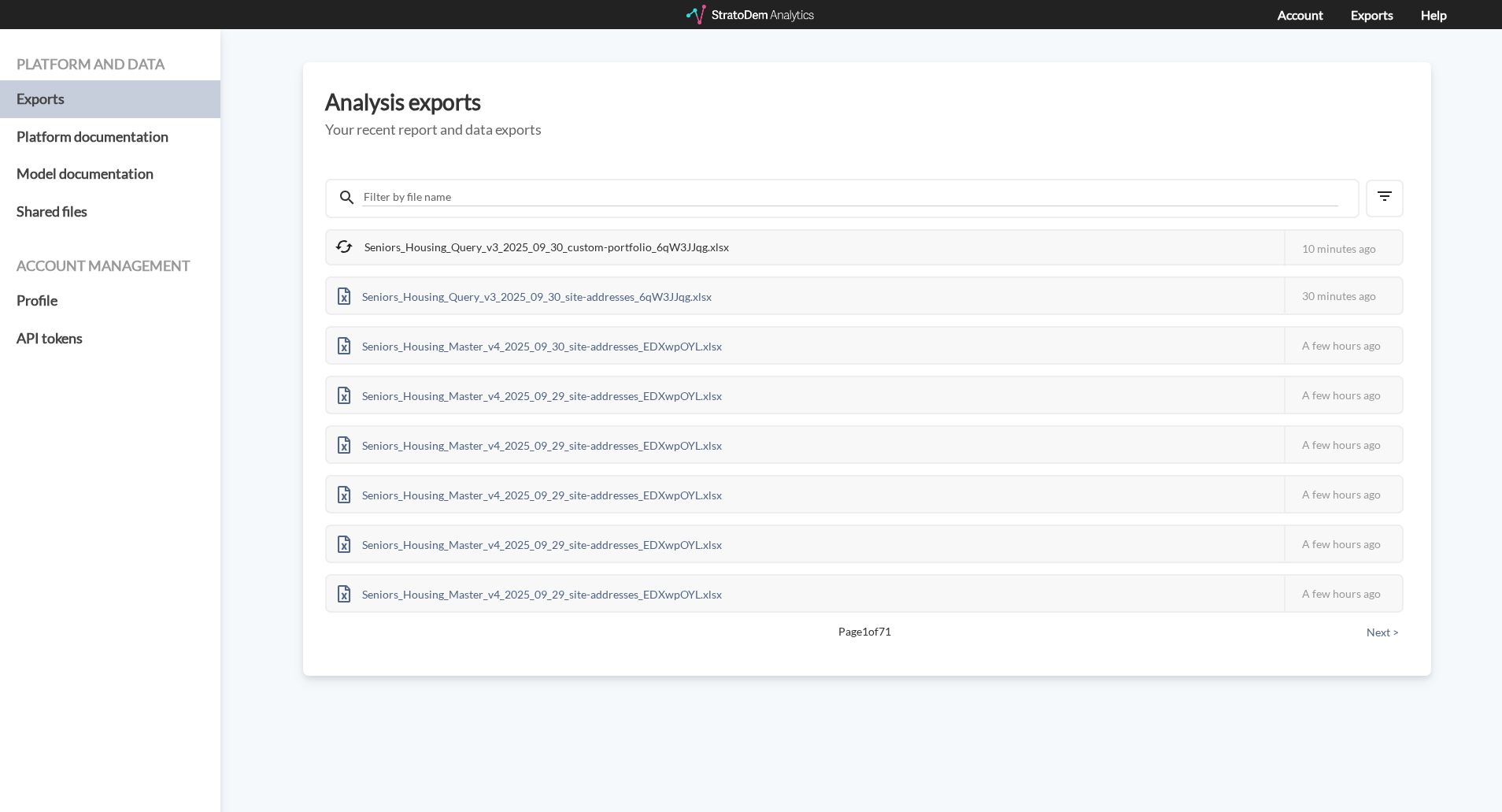
click at [436, 247] on div "Seniors_Housing_Query_v3_2025_09_30_custom-portfolio_6qW3JJqg.xlsx" at bounding box center [534, 246] width 413 height 33
click at [267, 227] on div "Platform and data Exports Platform documentation Model documentation Shared fil…" at bounding box center [751, 420] width 1502 height 782
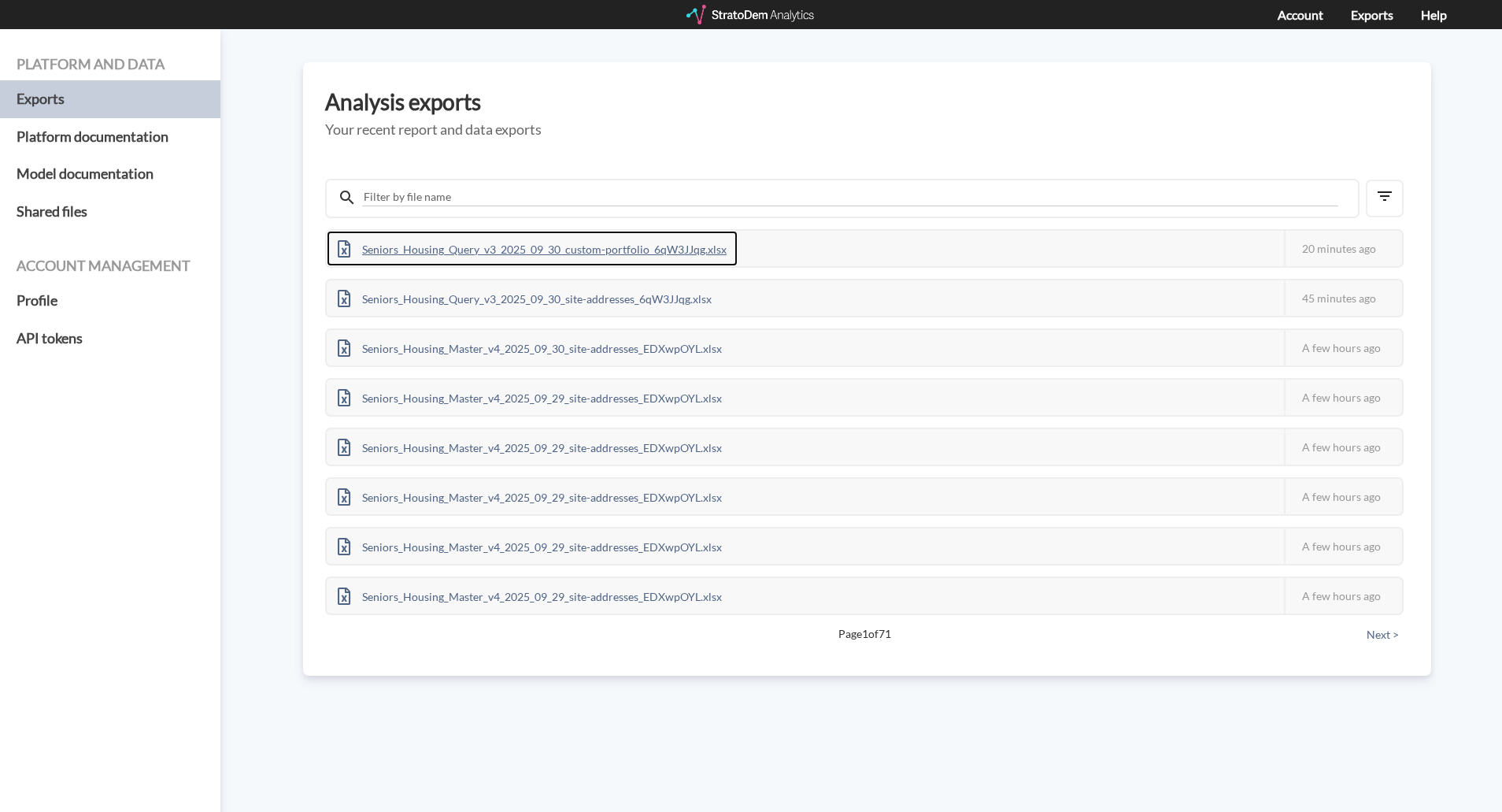
click at [515, 254] on div "Seniors_Housing_Query_v3_2025_09_30_custom-portfolio_6qW3JJqg.xlsx" at bounding box center [532, 248] width 411 height 35
